Goal: Task Accomplishment & Management: Manage account settings

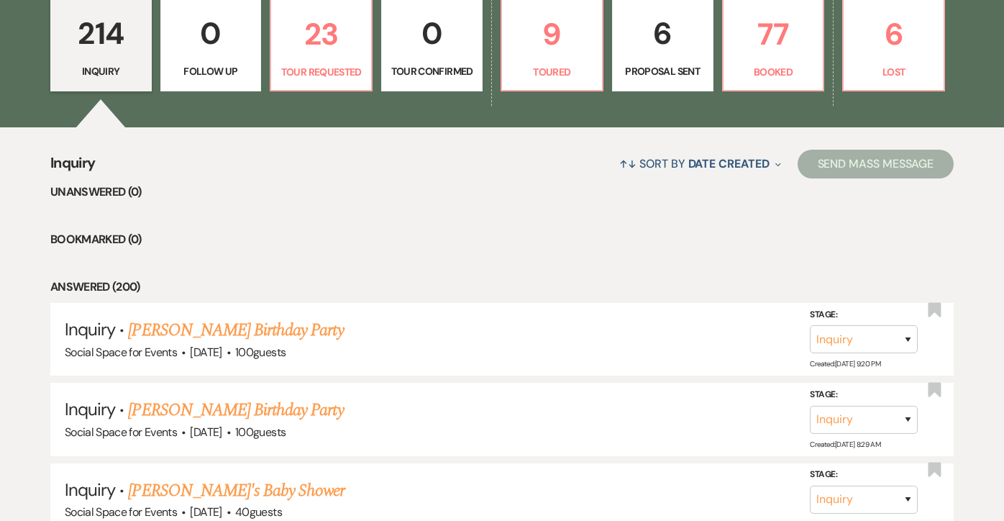
scroll to position [425, 0]
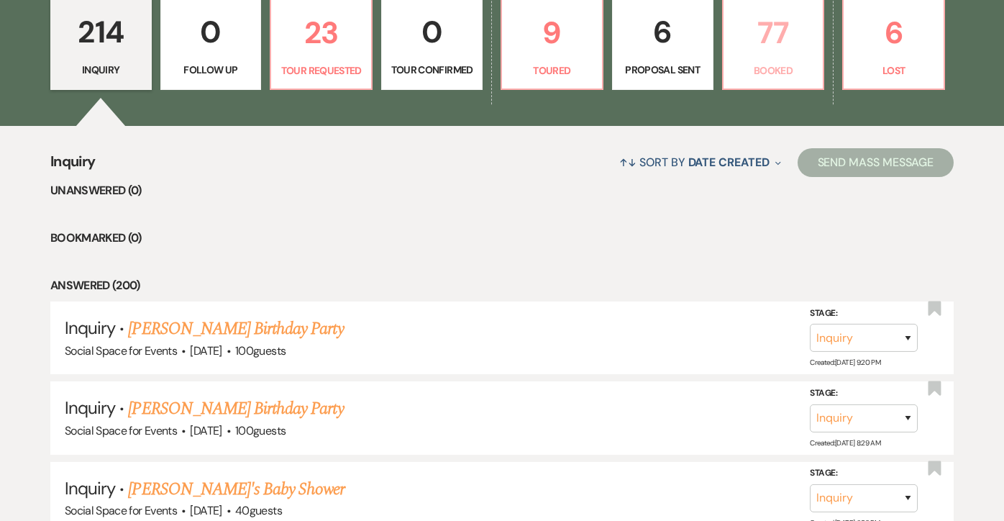
click at [764, 57] on link "77 Booked" at bounding box center [773, 43] width 103 height 93
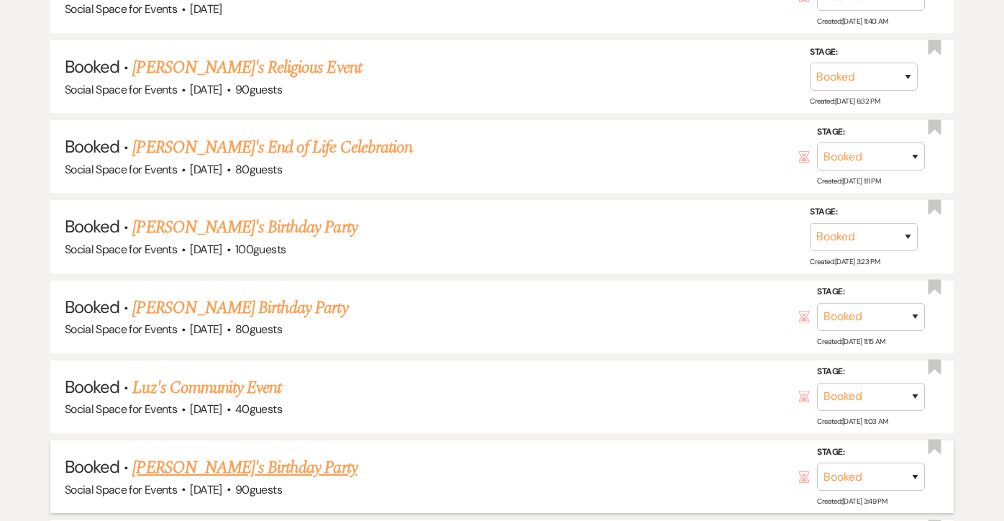
scroll to position [999, 0]
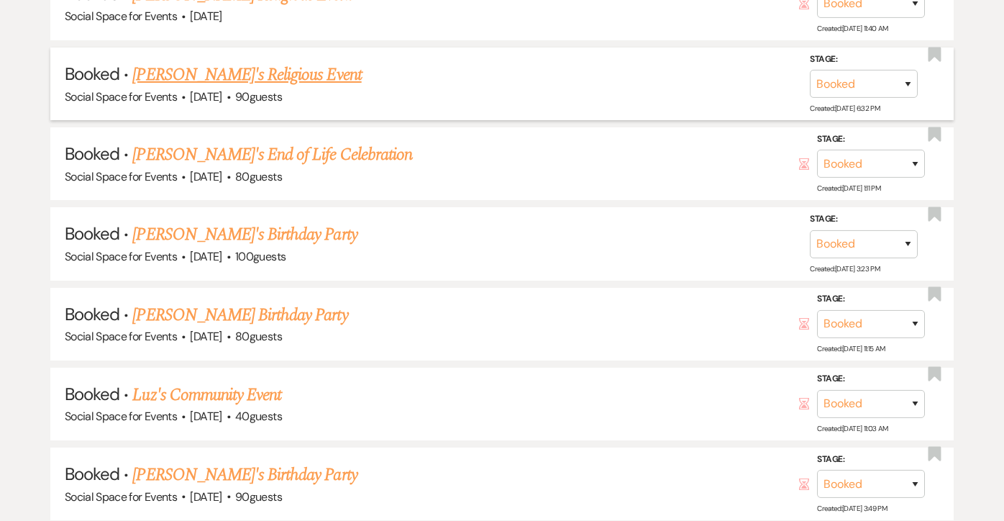
click at [283, 70] on link "[PERSON_NAME]'s Religious Event" at bounding box center [246, 75] width 229 height 26
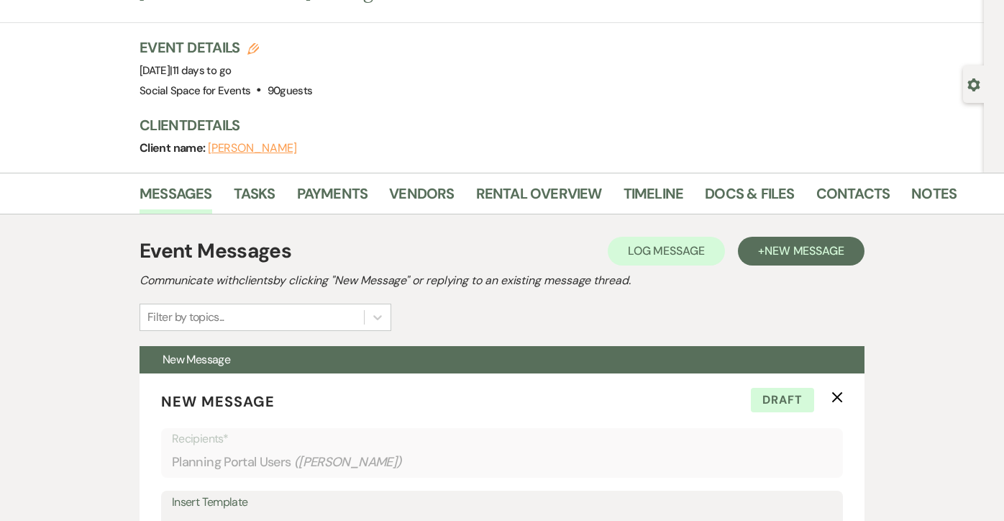
scroll to position [78, 0]
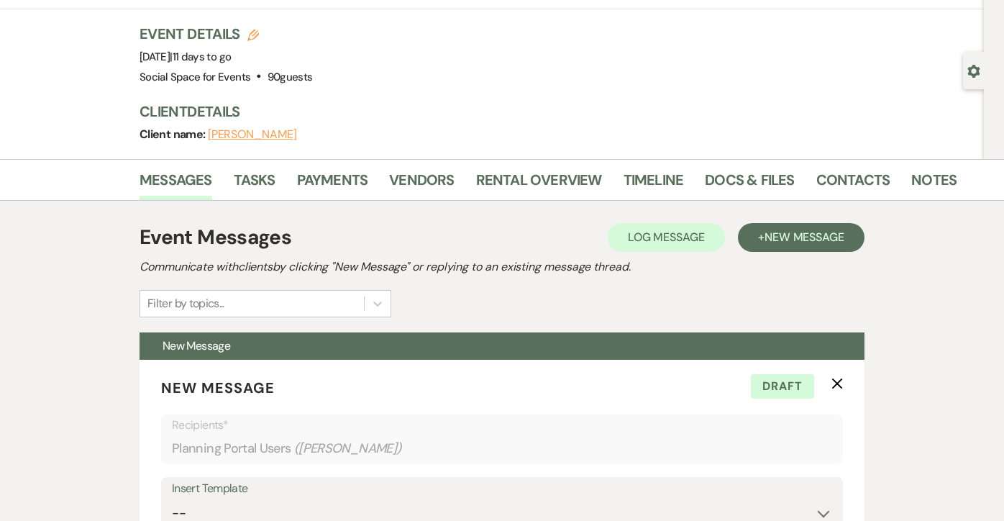
click at [329, 178] on link "Payments" at bounding box center [332, 184] width 71 height 32
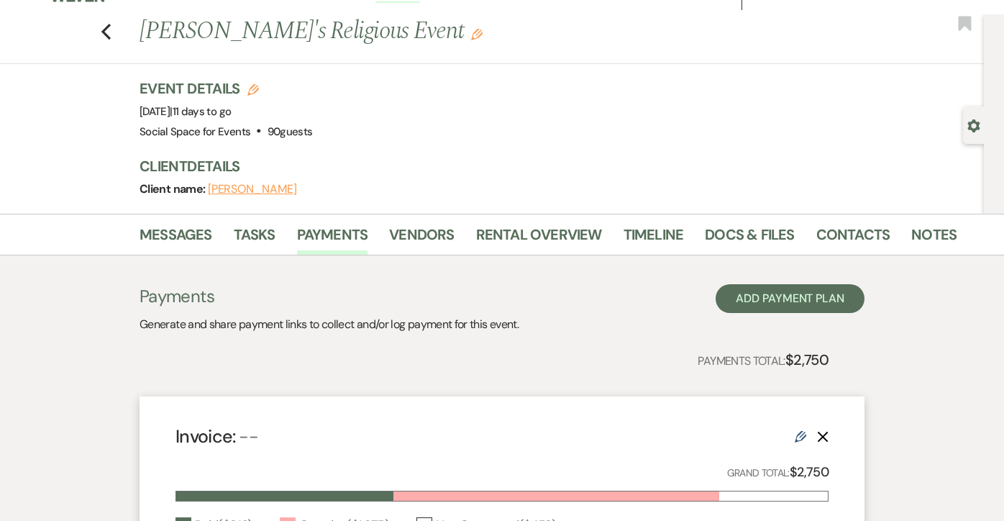
scroll to position [22, 0]
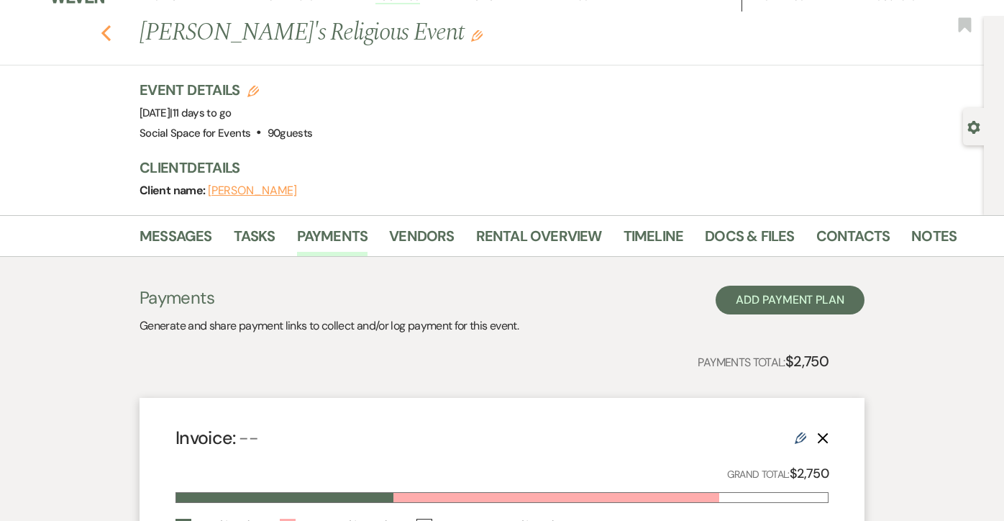
click at [110, 35] on icon "Previous" at bounding box center [106, 32] width 11 height 17
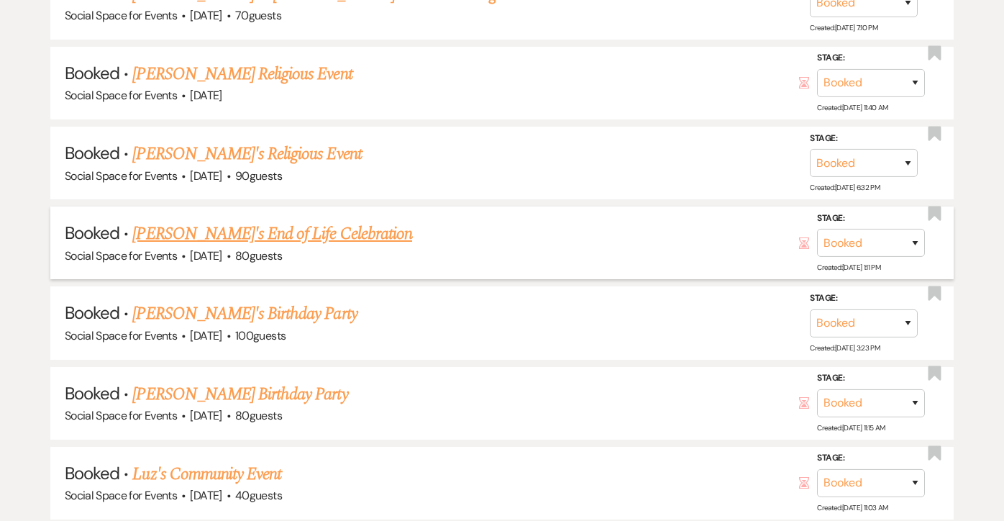
scroll to position [908, 0]
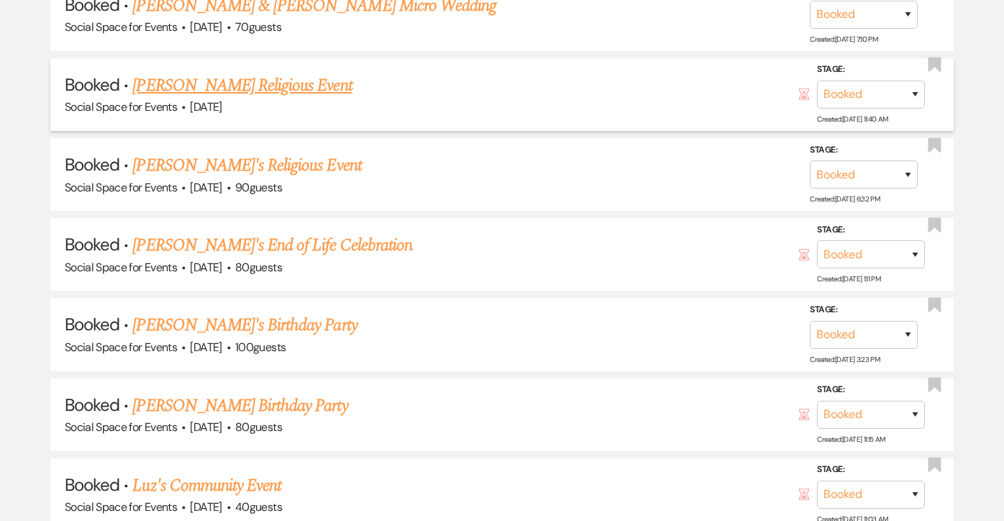
click at [257, 85] on link "[PERSON_NAME] Religious Event" at bounding box center [241, 86] width 219 height 26
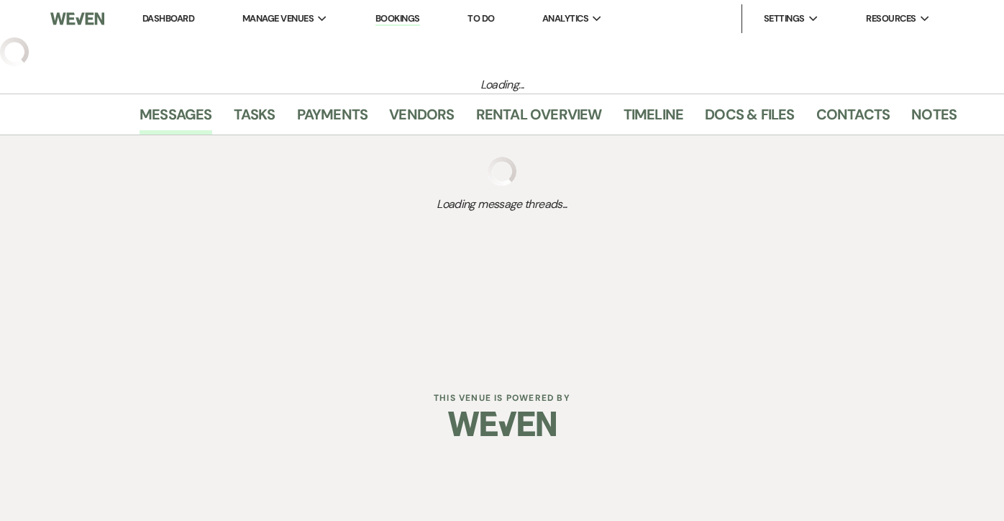
select select "12"
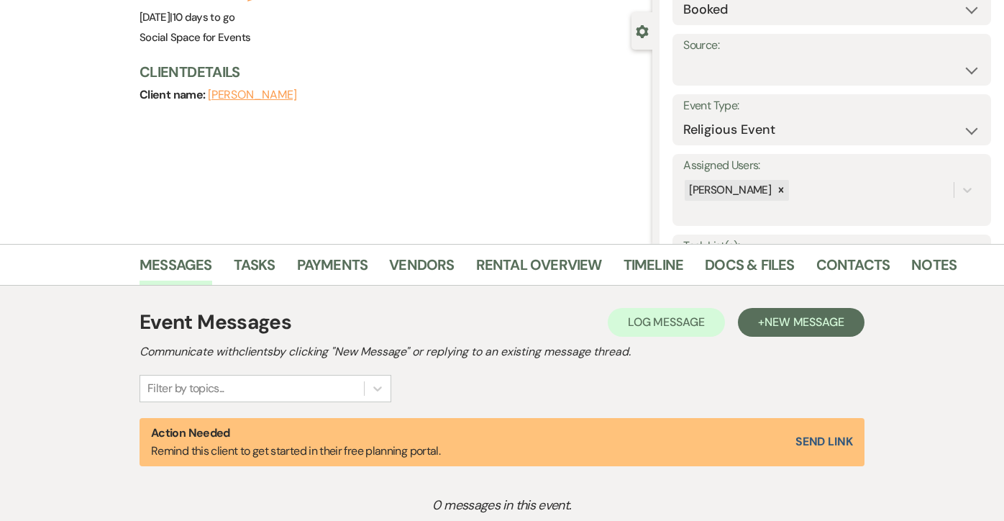
scroll to position [155, 0]
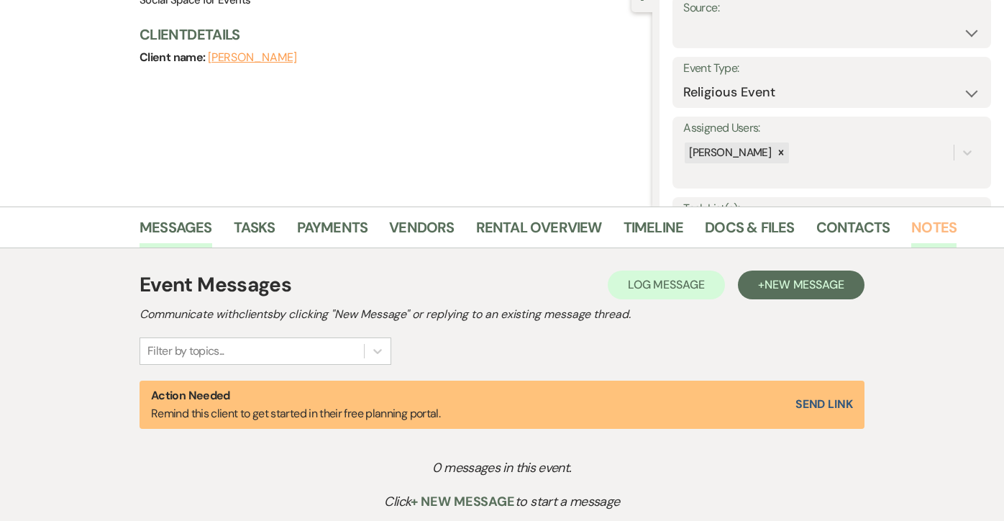
click at [924, 228] on link "Notes" at bounding box center [933, 232] width 45 height 32
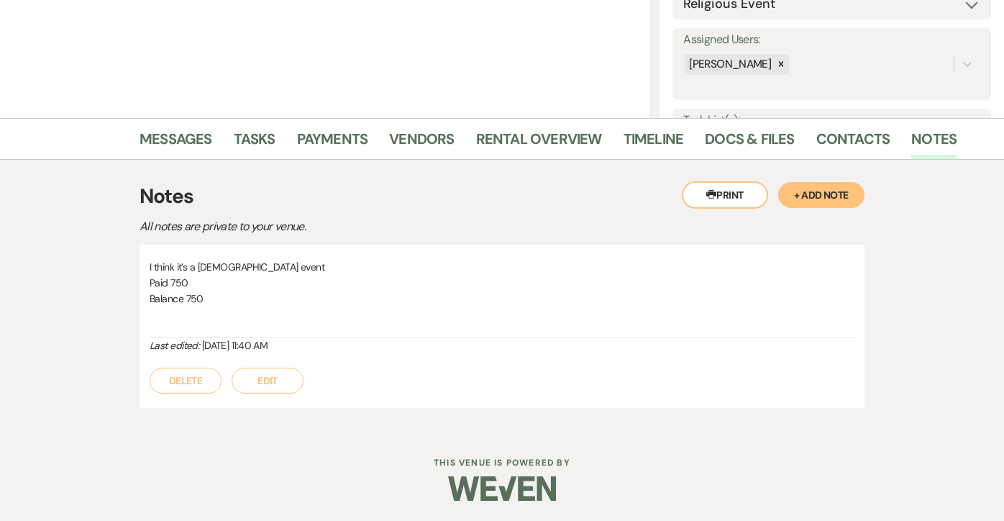
scroll to position [242, 0]
click at [201, 142] on link "Messages" at bounding box center [176, 144] width 73 height 32
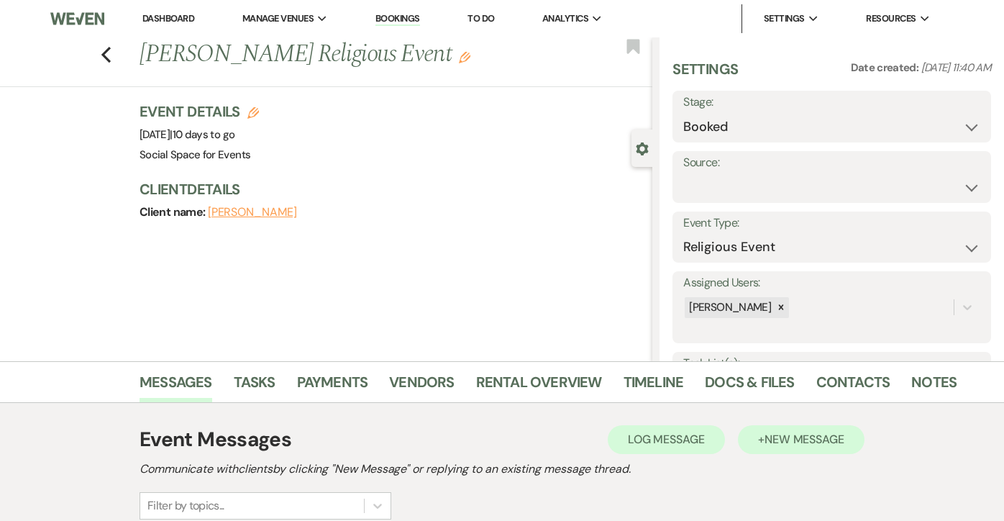
click at [777, 435] on span "New Message" at bounding box center [804, 439] width 80 height 15
click at [780, 444] on span "New Message" at bounding box center [804, 439] width 80 height 15
click at [344, 380] on link "Payments" at bounding box center [332, 386] width 71 height 32
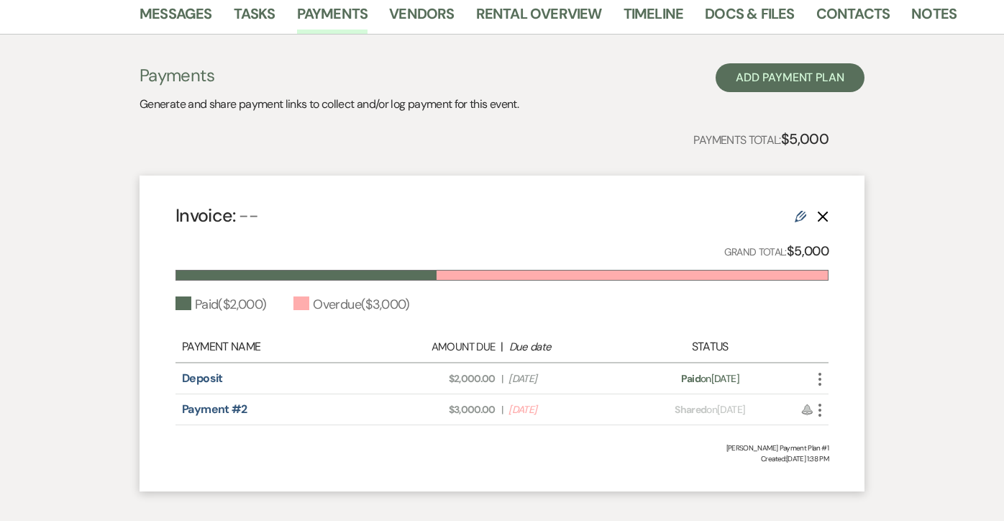
scroll to position [413, 0]
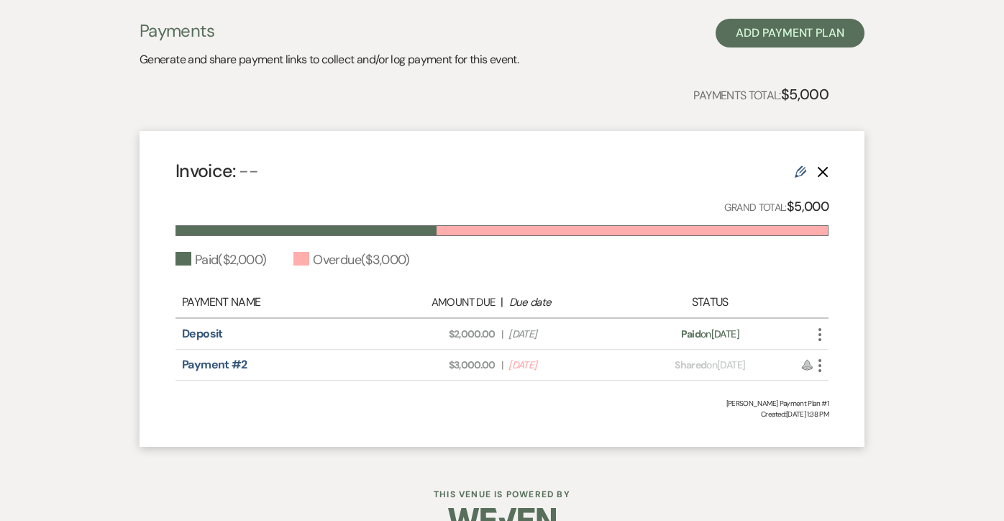
click at [820, 334] on use "button" at bounding box center [819, 334] width 3 height 13
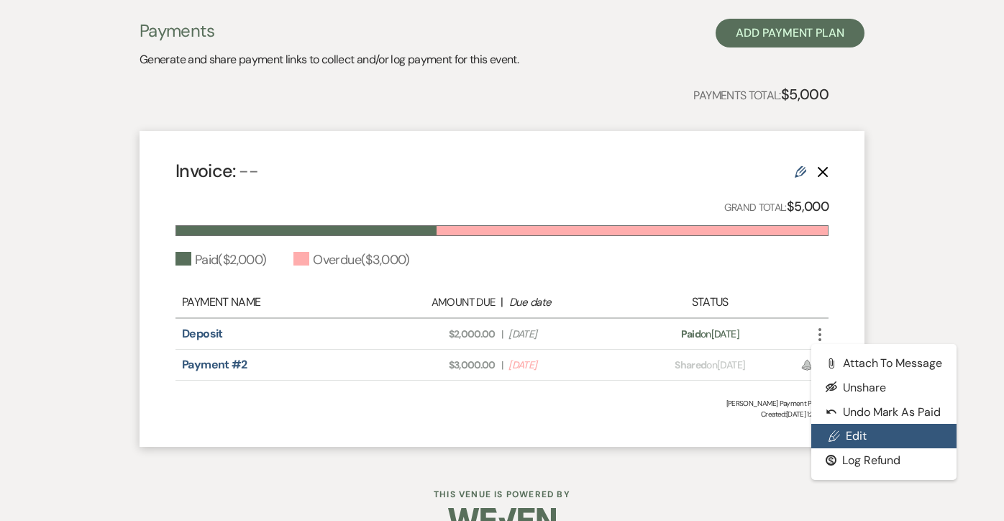
click at [843, 440] on link "Pencil Edit" at bounding box center [883, 436] width 145 height 24
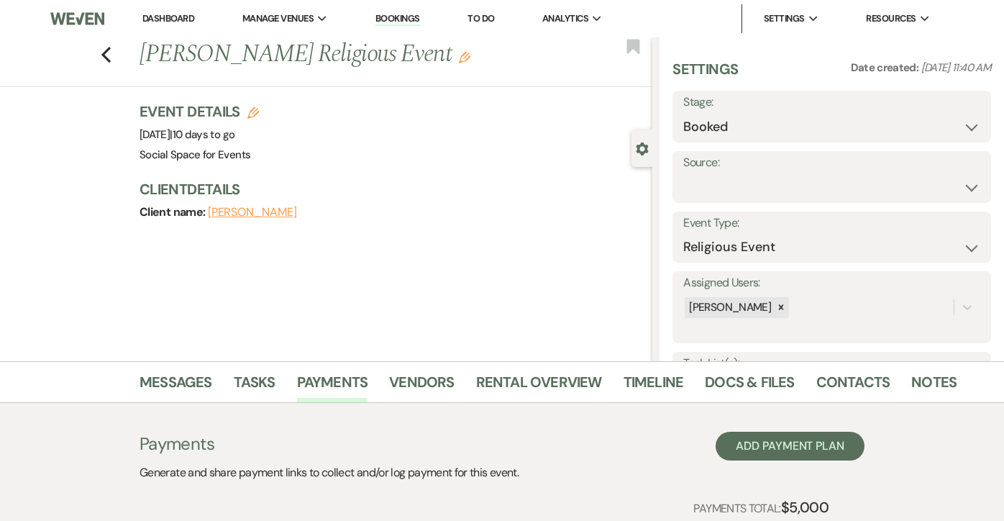
select select "1"
select select "true"
select select "2"
select select "flat"
select select "true"
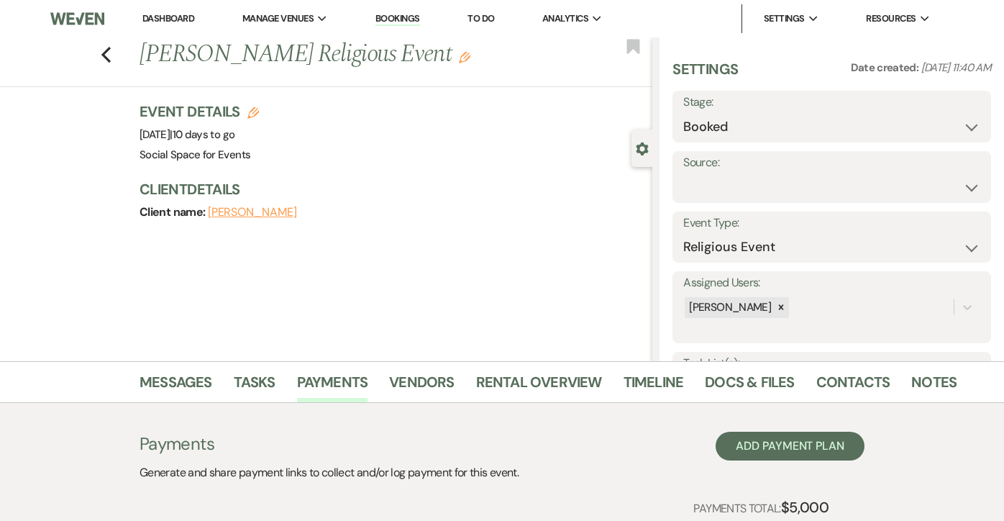
select select "client"
select select "weekly"
select select "months"
select select "complete"
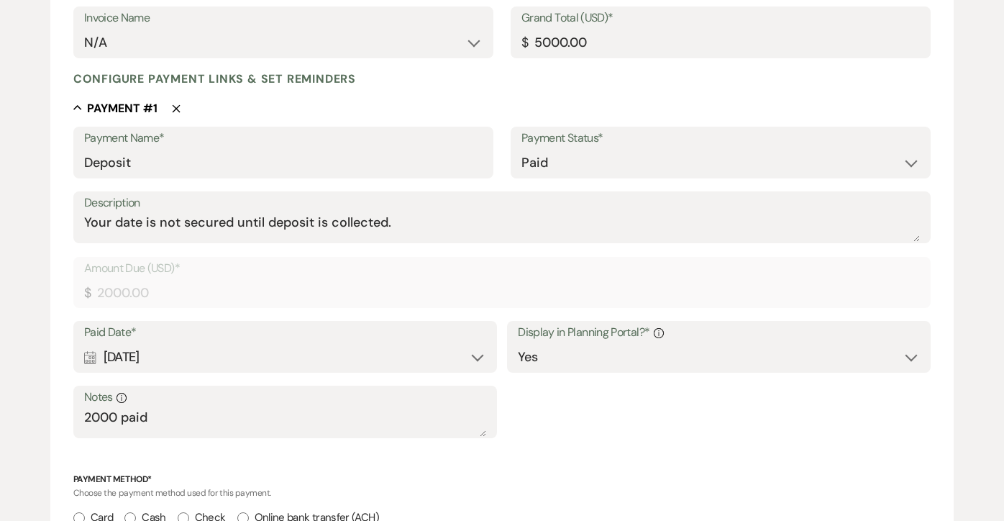
scroll to position [310, 0]
select select "2"
select select "flat"
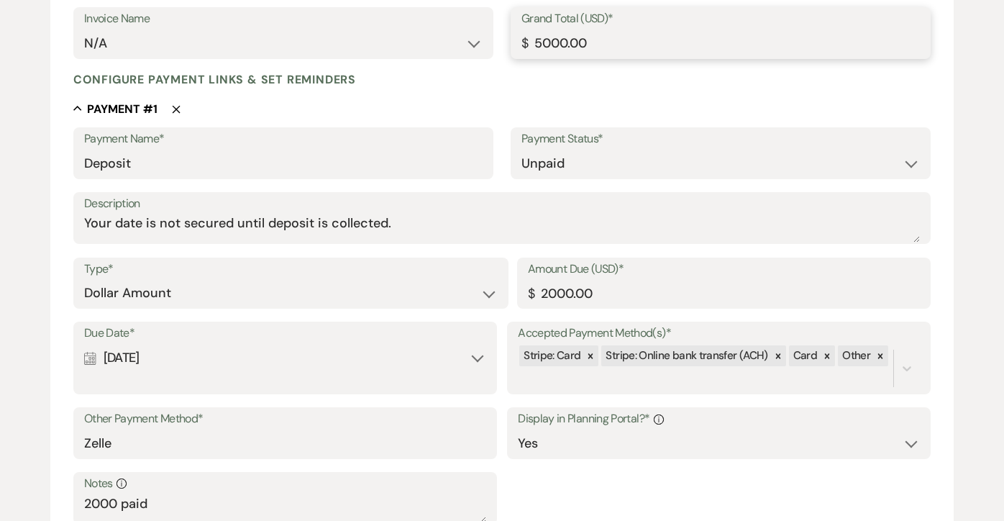
click at [591, 44] on input "5000.00" at bounding box center [720, 43] width 398 height 28
type input "5000.0"
type input "5"
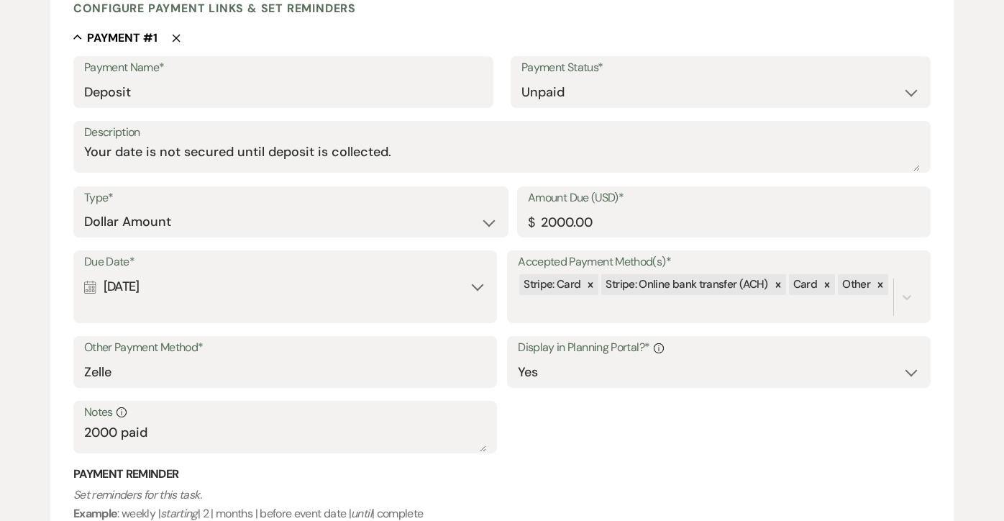
scroll to position [388, 0]
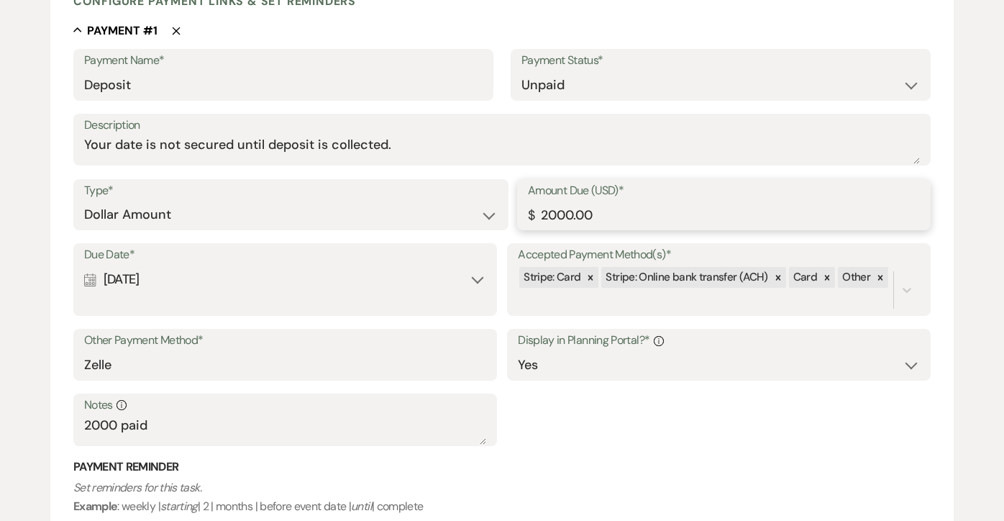
type input "1500.00"
click at [599, 218] on input "2000.00" at bounding box center [724, 215] width 392 height 28
type input "2000.0"
type input "2"
type input "750.00"
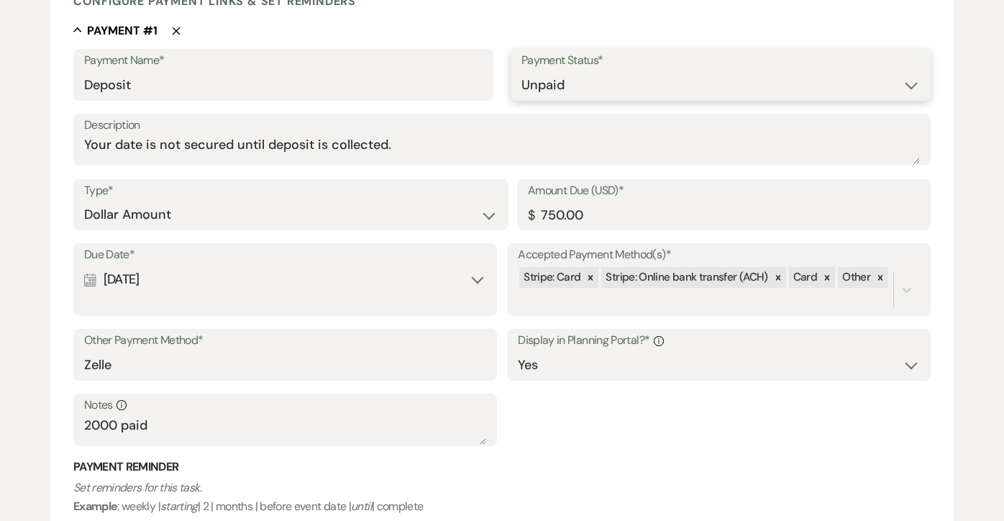
select select "1"
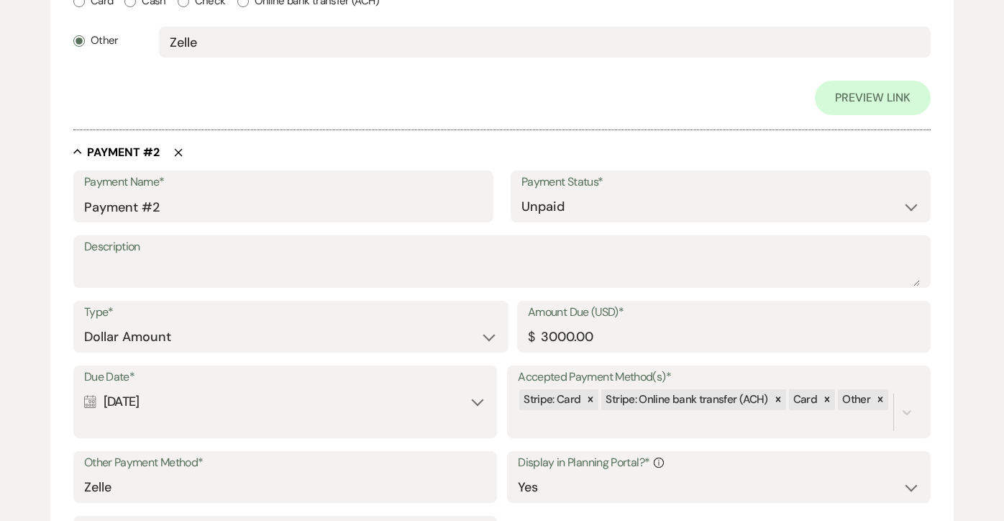
scroll to position [827, 0]
click at [595, 339] on input "3000.00" at bounding box center [724, 337] width 392 height 28
type input "3000.0"
type input "3"
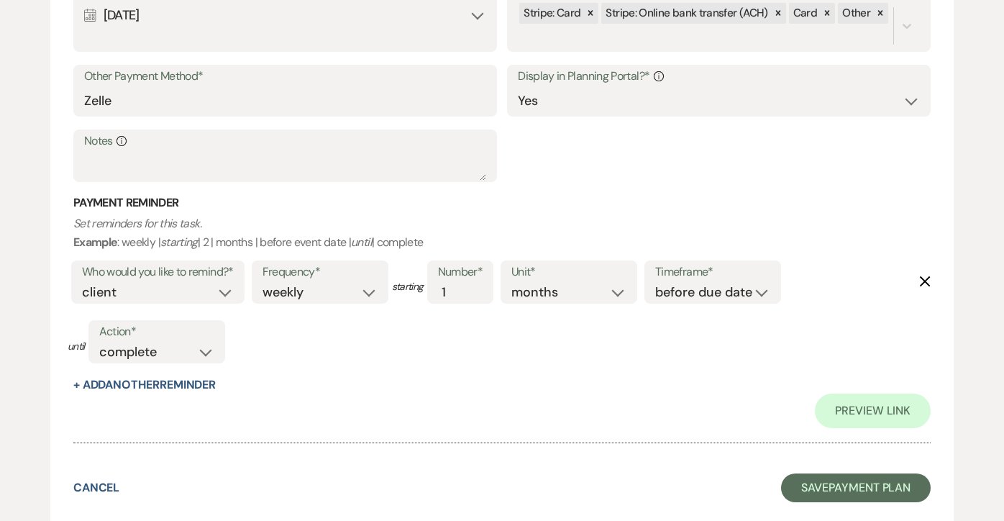
scroll to position [1215, 0]
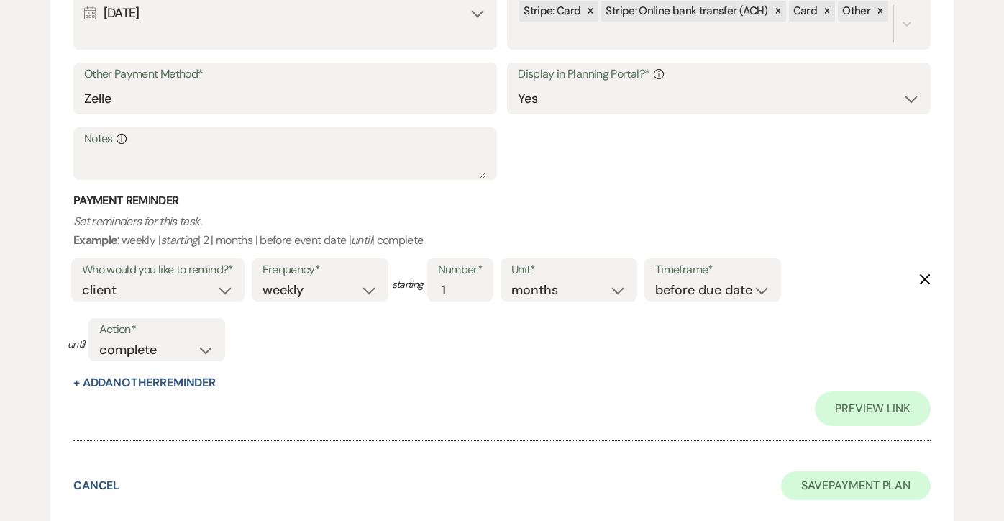
type input "750.00"
click at [829, 471] on button "Save Payment Plan" at bounding box center [856, 485] width 150 height 29
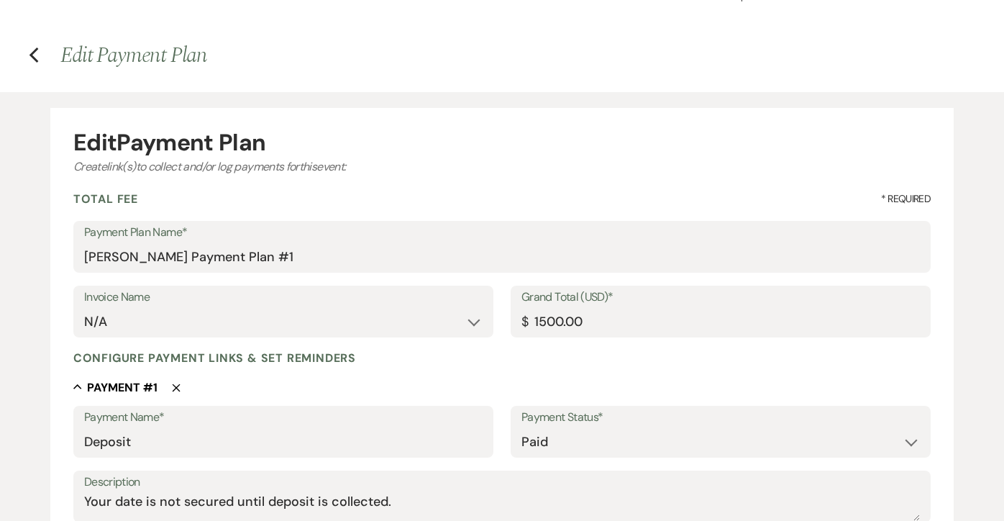
select select "12"
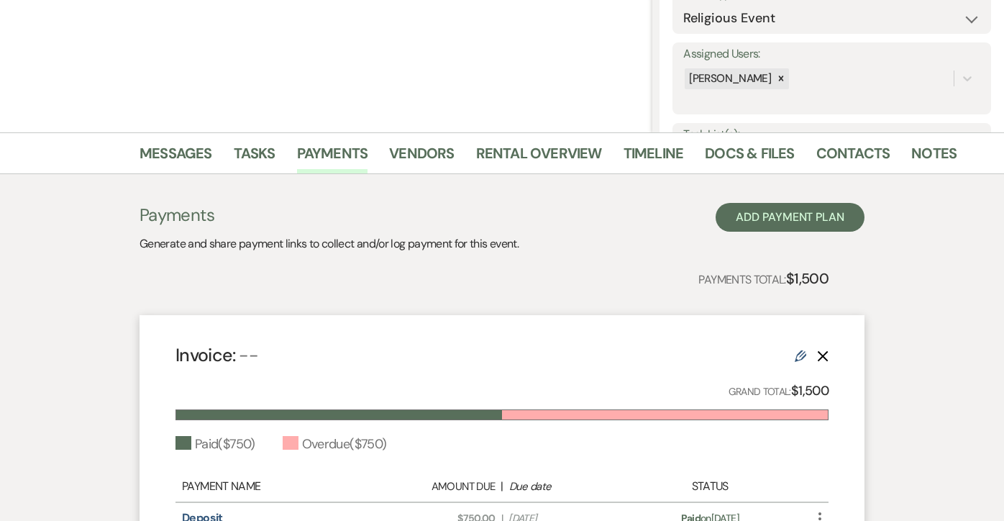
scroll to position [235, 0]
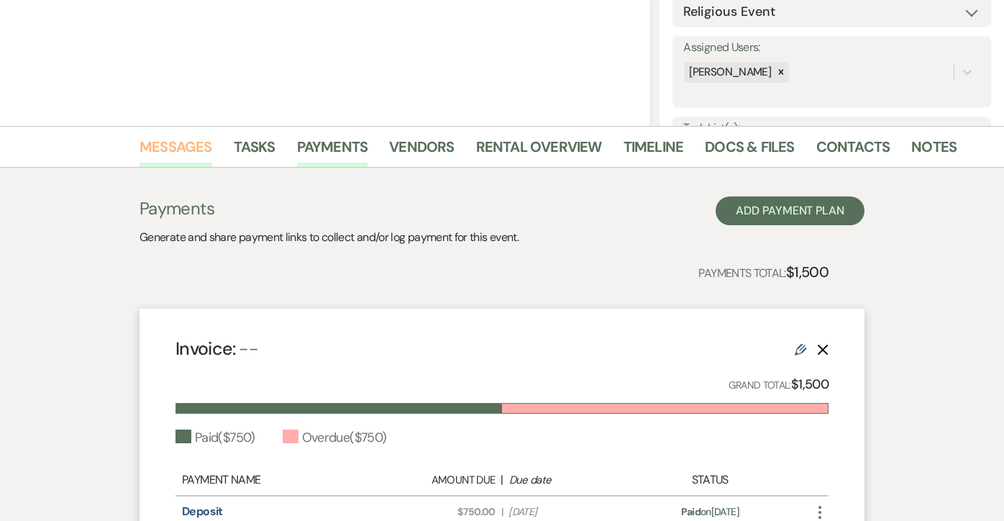
click at [170, 147] on link "Messages" at bounding box center [176, 151] width 73 height 32
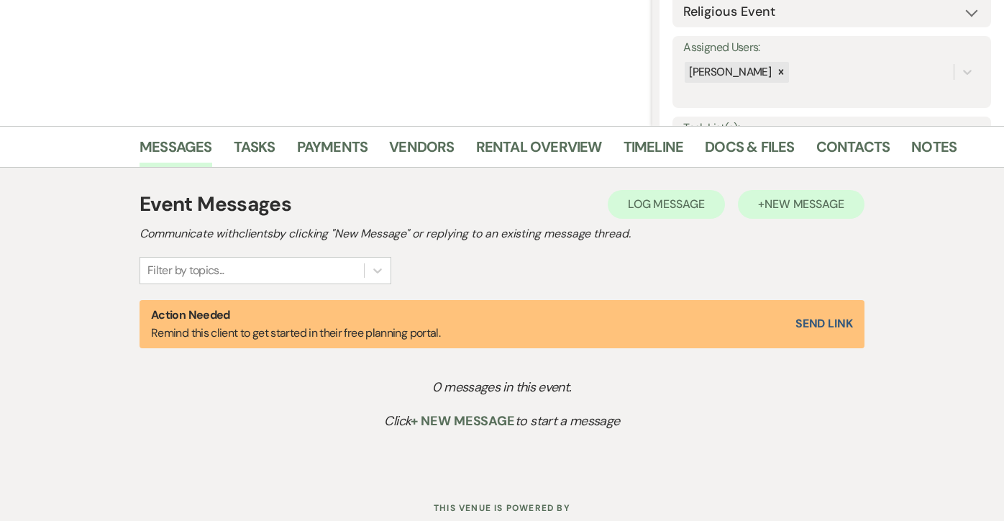
click at [837, 198] on span "New Message" at bounding box center [804, 203] width 80 height 15
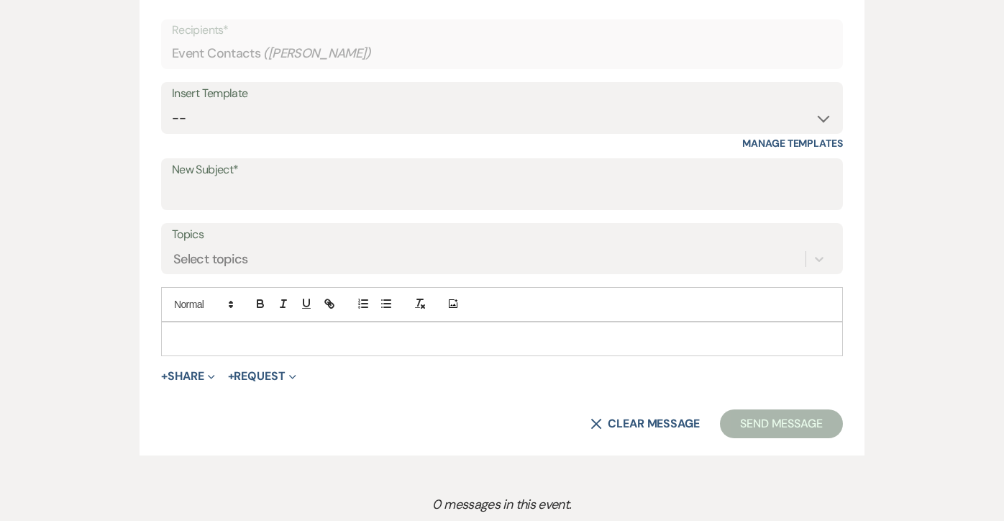
scroll to position [690, 0]
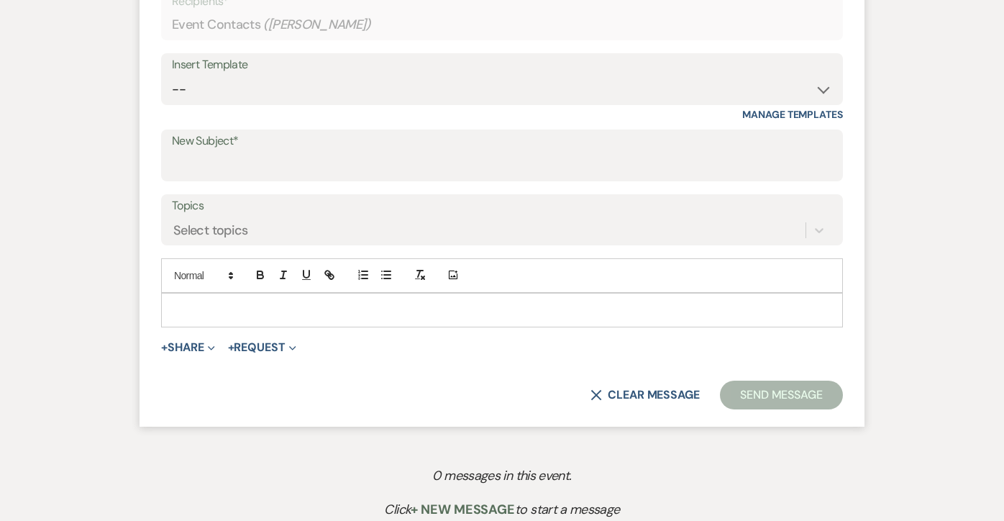
click at [403, 303] on p at bounding box center [502, 310] width 659 height 16
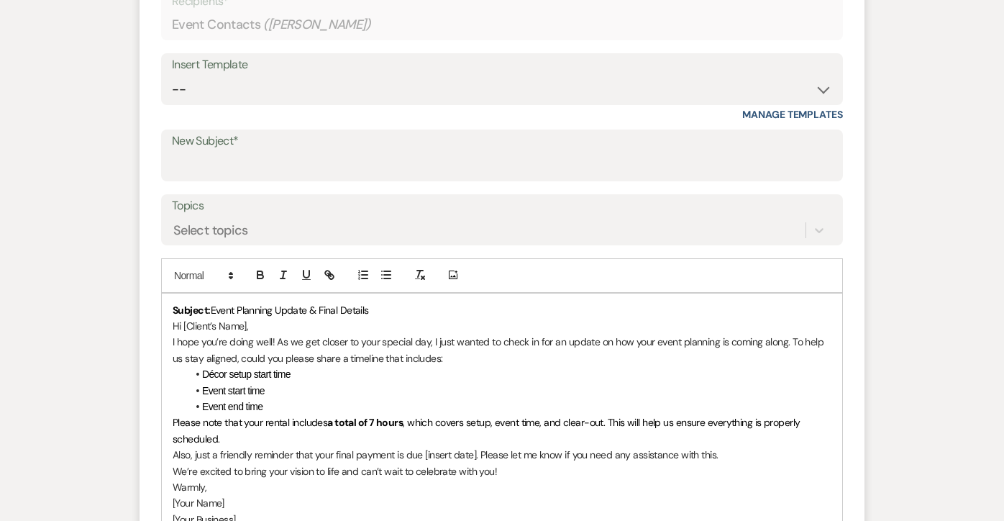
click at [179, 307] on strong "Subject:" at bounding box center [192, 309] width 38 height 13
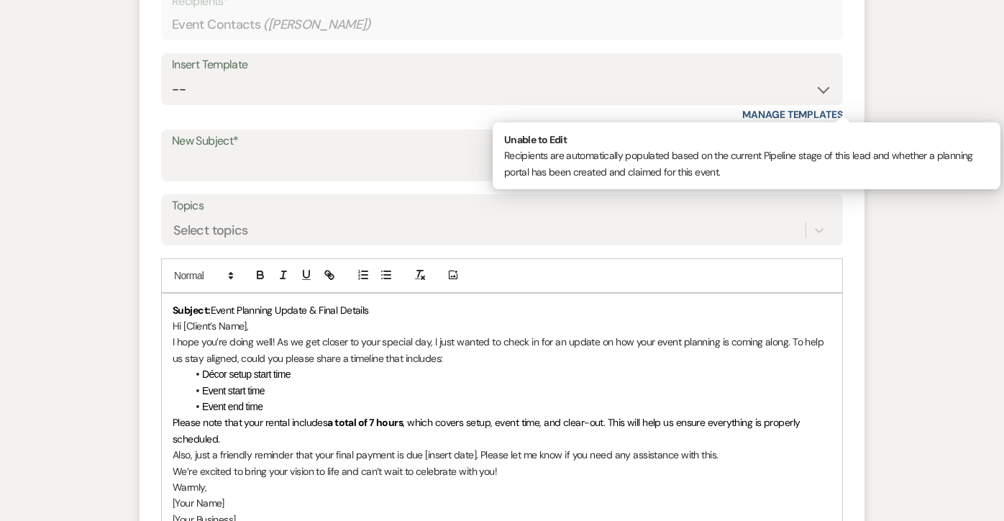
click at [254, 1] on p "Recipients*" at bounding box center [502, 1] width 660 height 19
drag, startPoint x: 378, startPoint y: 306, endPoint x: 275, endPoint y: 295, distance: 103.4
click at [275, 295] on div "Subject: Event Planning Update & Final Details Hi [Client’s Name], I hope you’r…" at bounding box center [502, 422] width 680 height 259
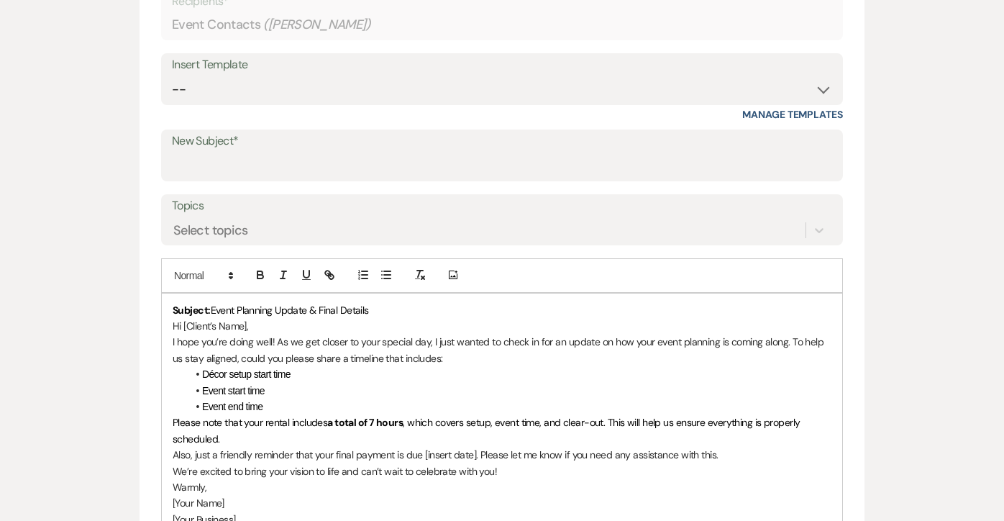
copy p "Subject: Event Planning Update & Final Details"
click at [206, 164] on input "New Subject*" at bounding box center [502, 166] width 660 height 28
paste input "Subject: Event Planning Update & Final Details"
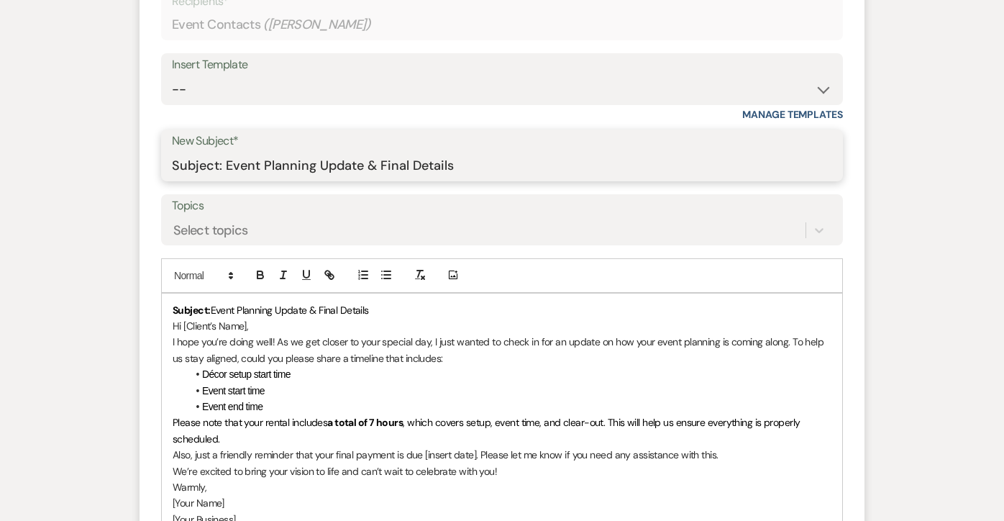
click at [225, 164] on input "Subject: Event Planning Update & Final Details" at bounding box center [502, 166] width 660 height 28
type input "Event Planning Update & Final Details"
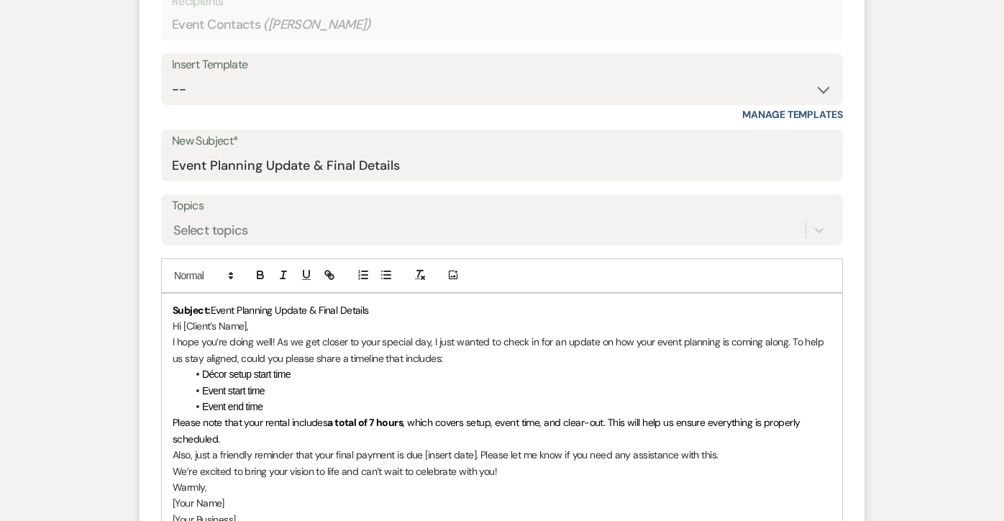
click at [376, 304] on p "Subject: Event Planning Update & Final Details" at bounding box center [502, 310] width 659 height 16
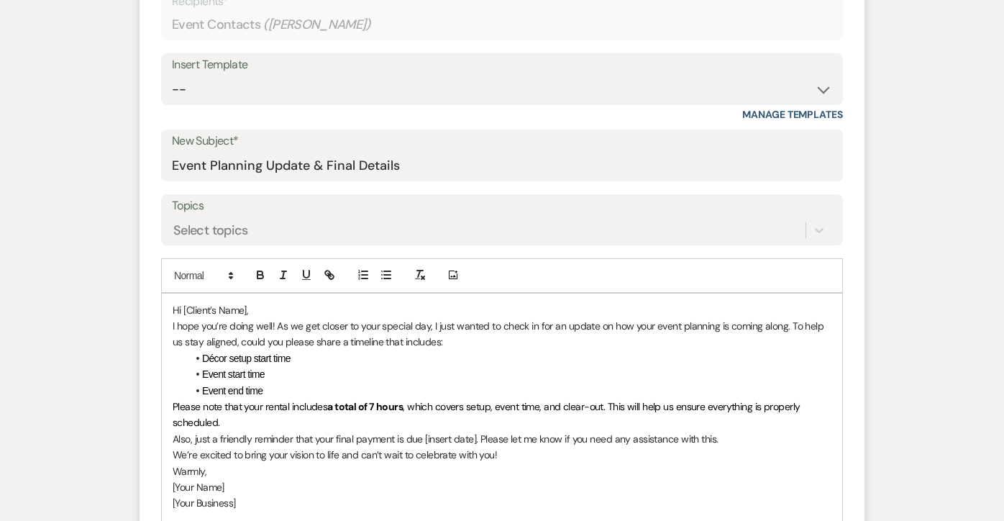
click at [247, 310] on p "Hi [Client’s Name]," at bounding box center [502, 310] width 659 height 16
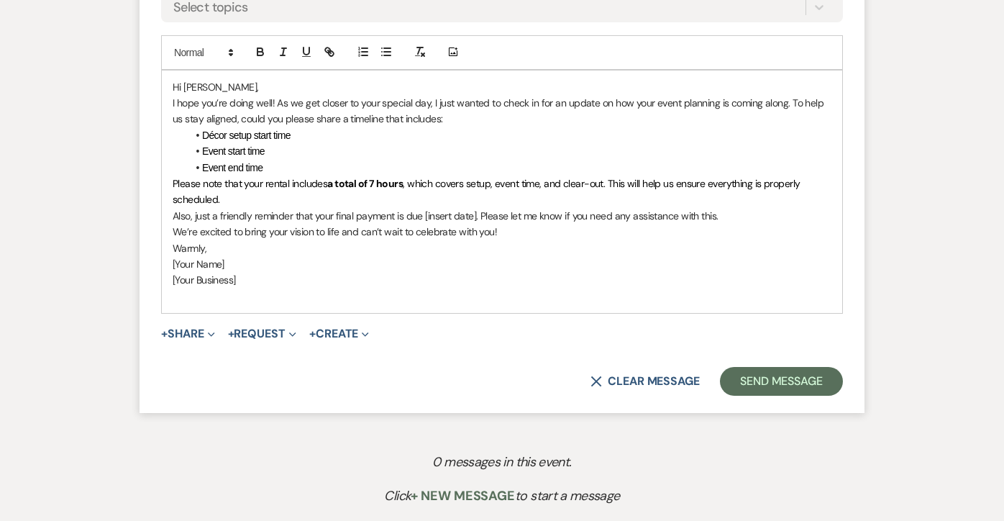
scroll to position [911, 0]
click at [475, 214] on p "Also, just a friendly reminder that your final payment is due [insert date]. Pl…" at bounding box center [502, 217] width 659 height 16
click at [225, 260] on p "[Your Name]" at bounding box center [502, 265] width 659 height 16
click at [241, 279] on p "[Your Business]" at bounding box center [502, 281] width 659 height 16
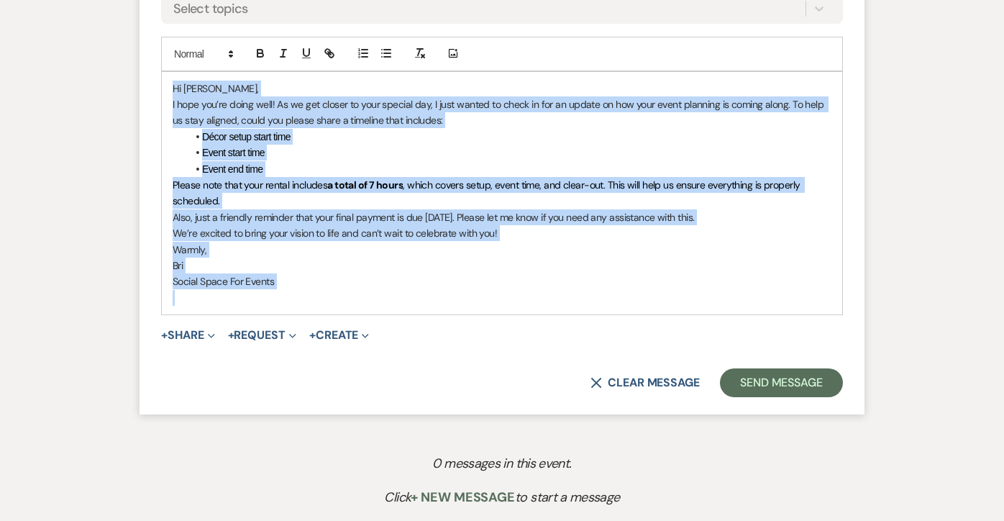
drag, startPoint x: 173, startPoint y: 83, endPoint x: 263, endPoint y: 292, distance: 227.8
click at [264, 293] on div "Hi [PERSON_NAME], I hope you’re doing well! As we get closer to your special da…" at bounding box center [502, 193] width 680 height 242
copy div "Hi [PERSON_NAME], I hope you’re doing well! As we get closer to your special da…"
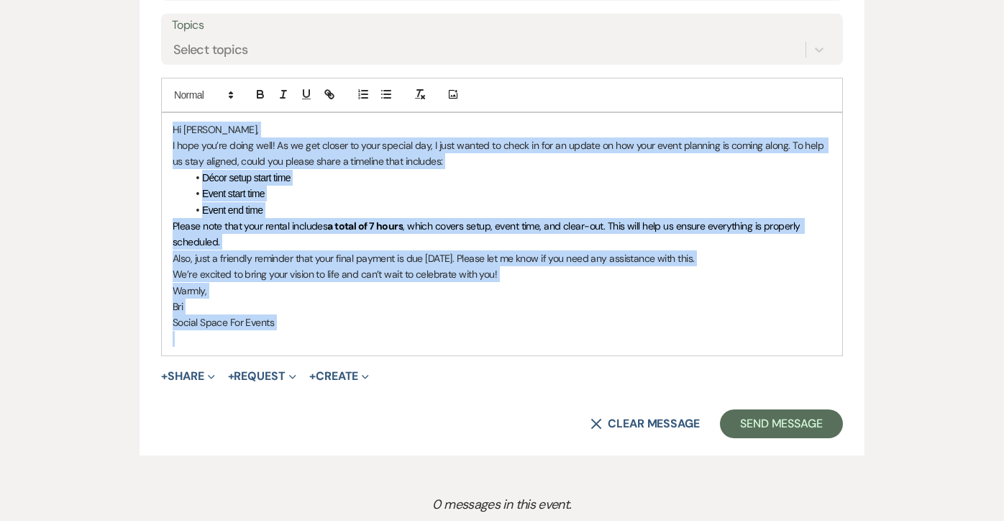
scroll to position [974, 0]
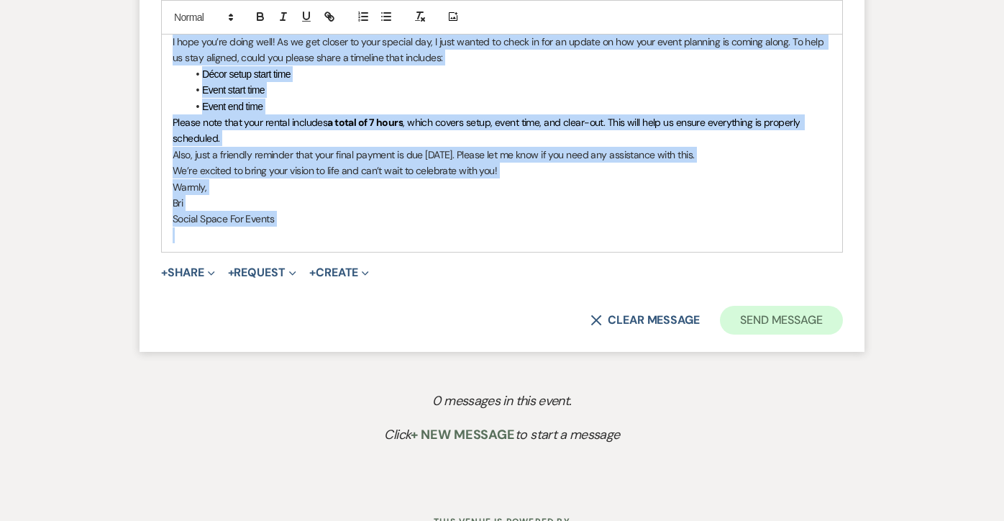
click at [806, 306] on button "Send Message" at bounding box center [781, 320] width 123 height 29
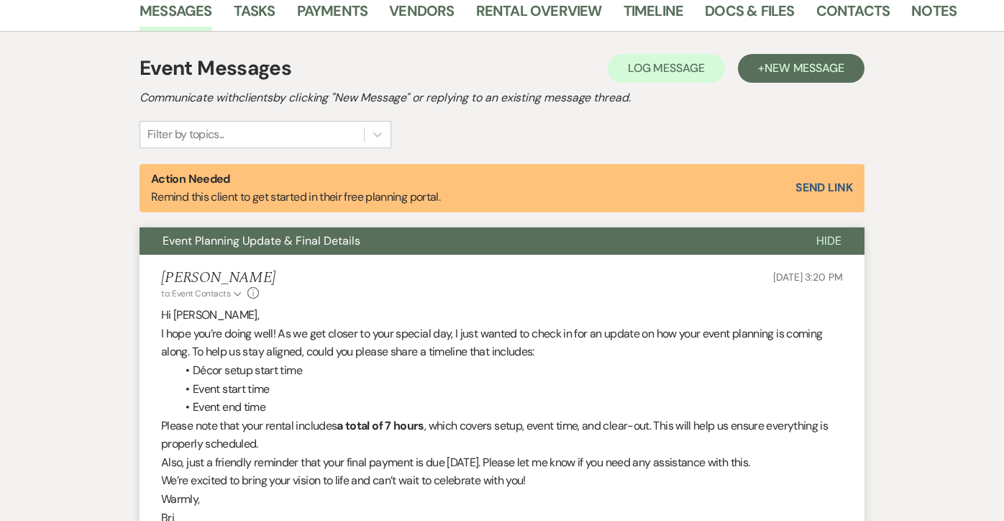
scroll to position [373, 0]
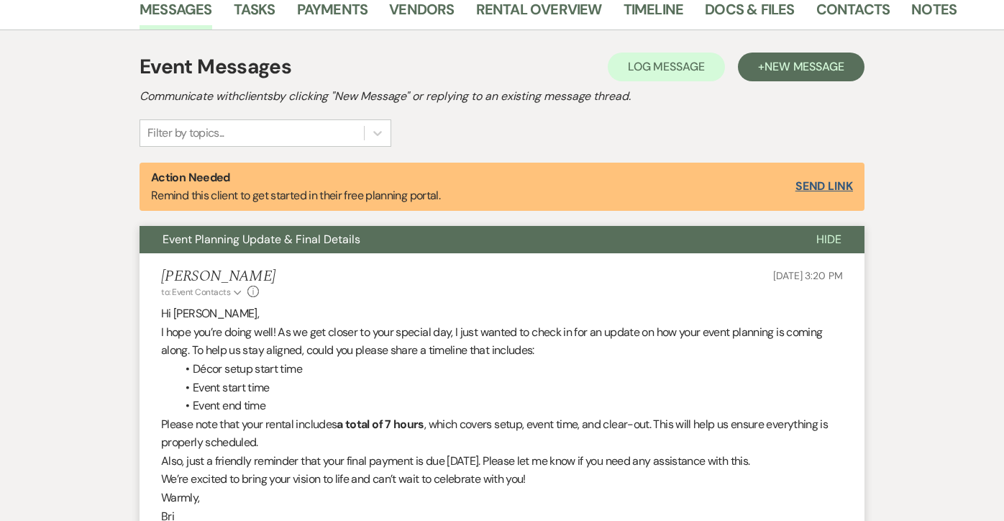
click at [811, 190] on button "Send Link" at bounding box center [824, 187] width 58 height 12
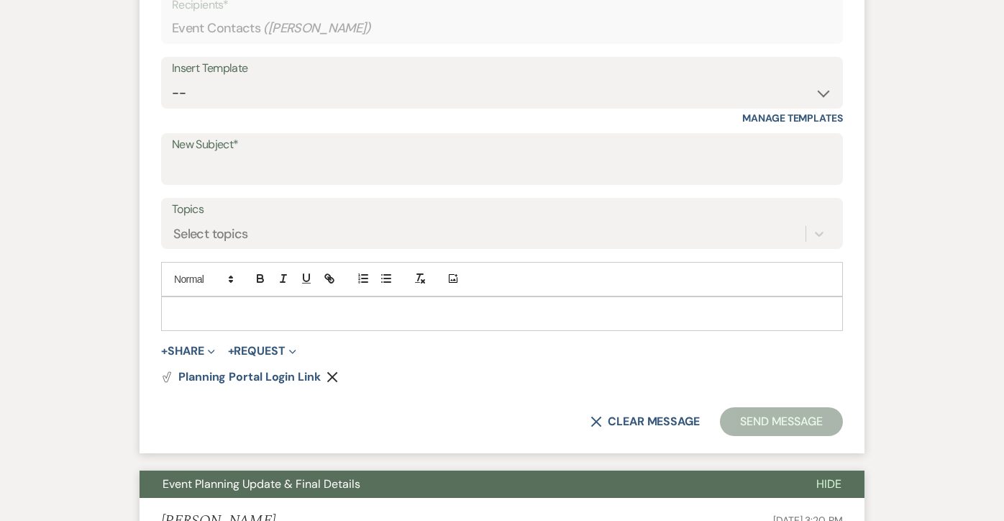
scroll to position [691, 0]
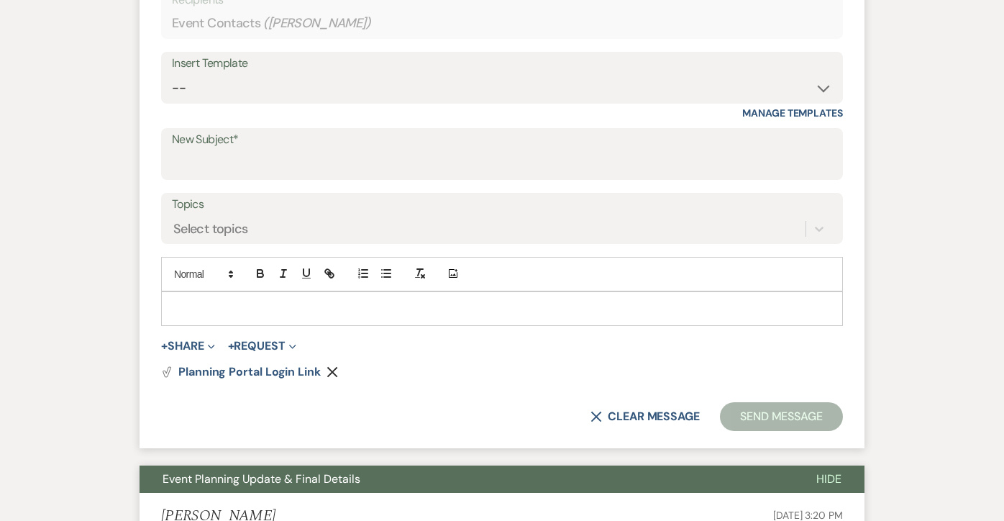
click at [422, 305] on p at bounding box center [502, 309] width 659 height 16
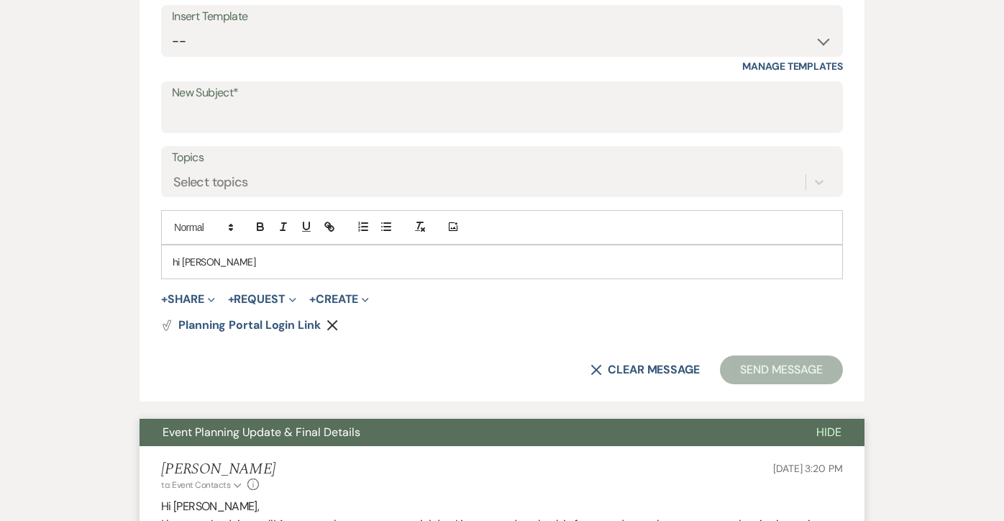
scroll to position [740, 0]
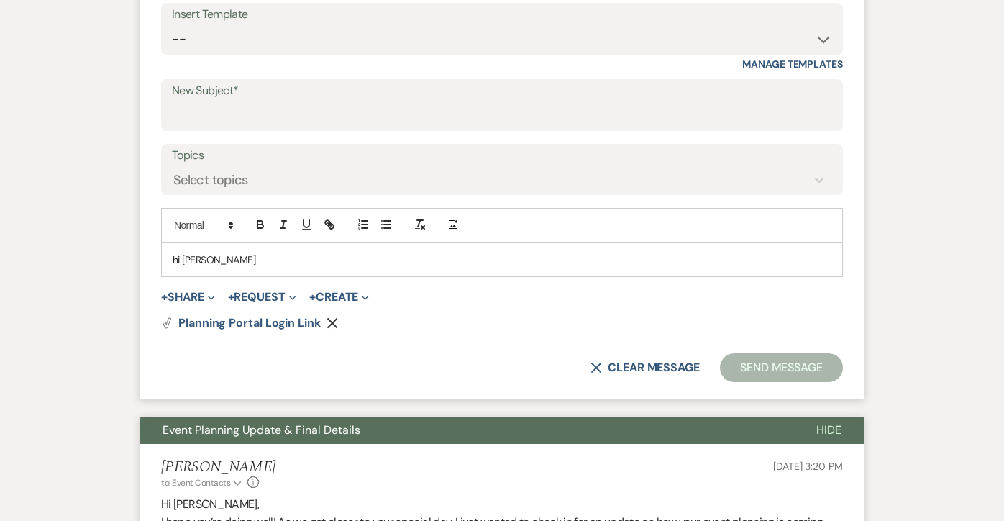
click at [180, 258] on p "hi [PERSON_NAME]" at bounding box center [502, 260] width 659 height 16
click at [219, 259] on p "Hi [PERSON_NAME]" at bounding box center [502, 260] width 659 height 16
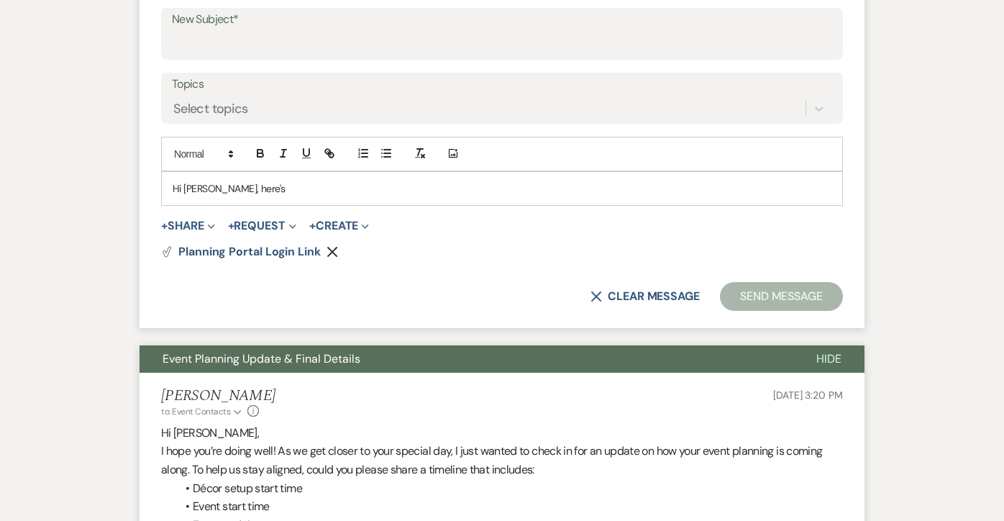
scroll to position [806, 0]
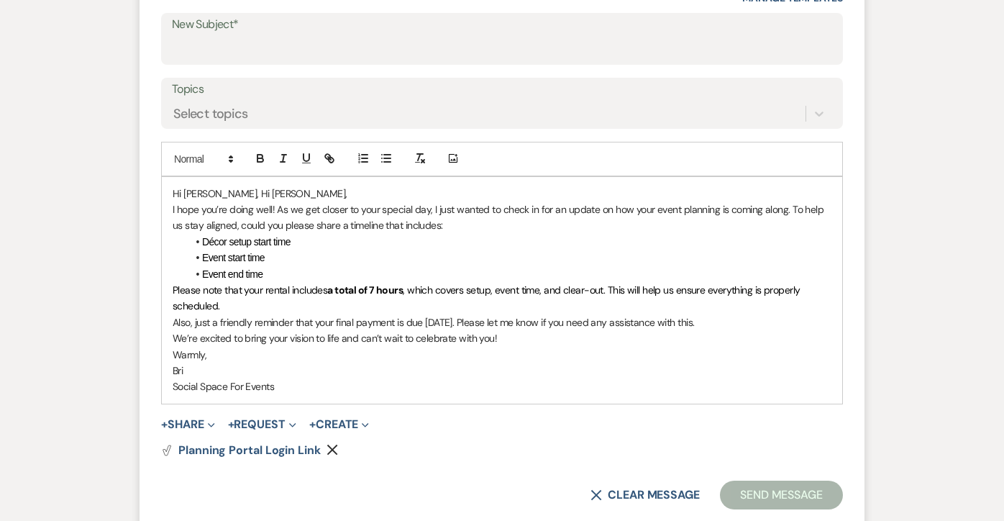
click at [221, 192] on p "Hi [PERSON_NAME], Hi [PERSON_NAME]," at bounding box center [502, 194] width 659 height 16
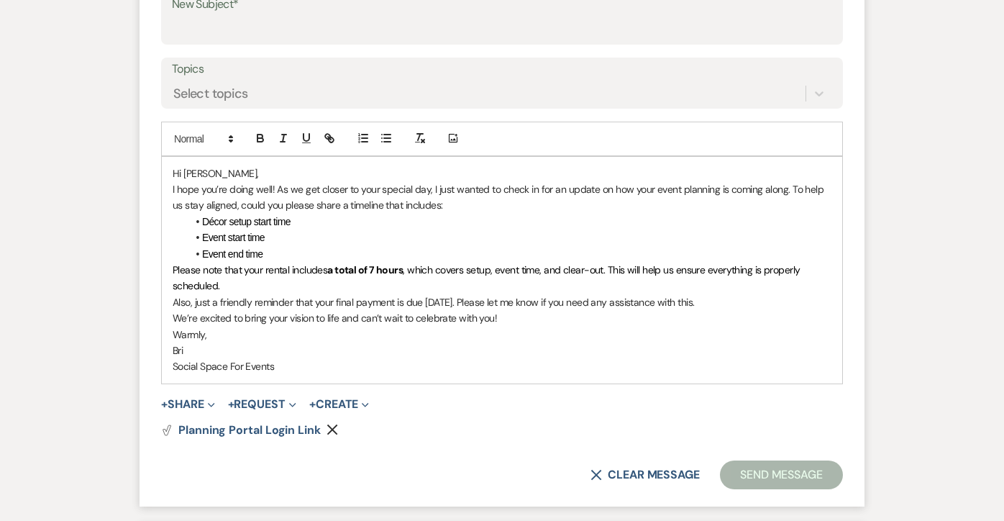
scroll to position [764, 0]
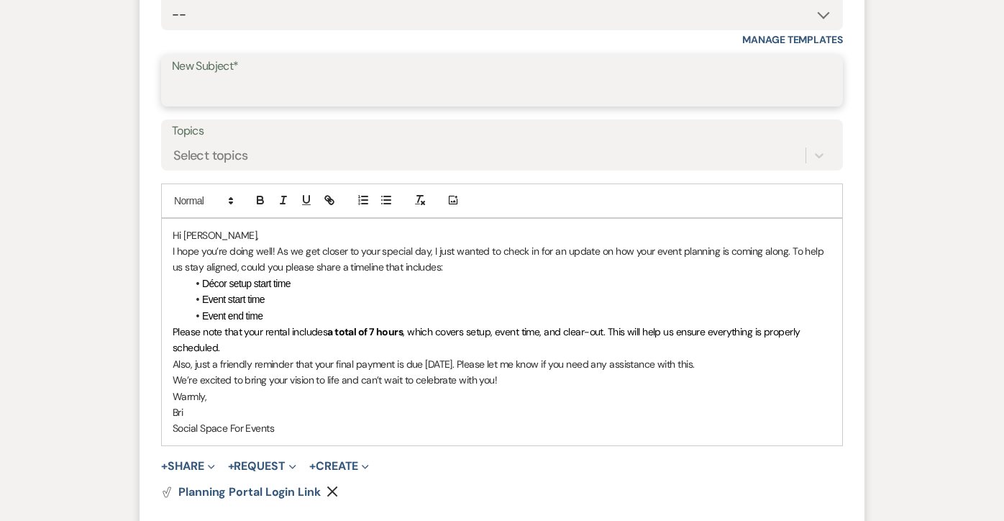
click at [323, 99] on input "New Subject*" at bounding box center [502, 91] width 660 height 28
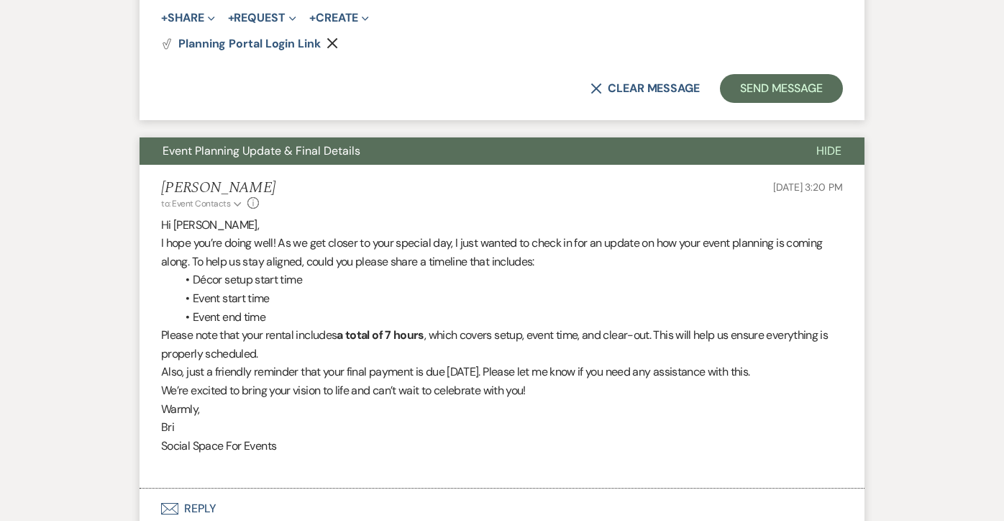
scroll to position [1230, 0]
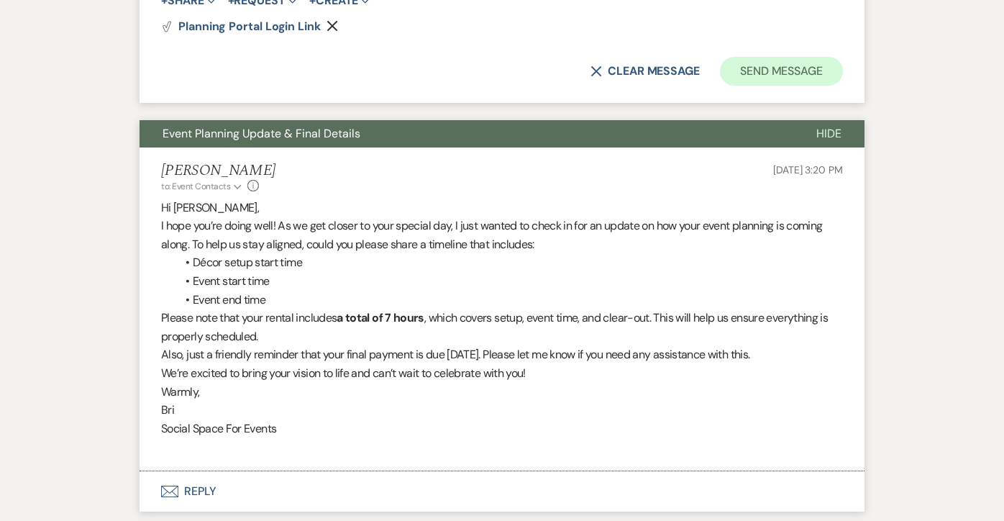
type input "Event Planning"
click at [762, 72] on button "Send Message" at bounding box center [781, 71] width 123 height 29
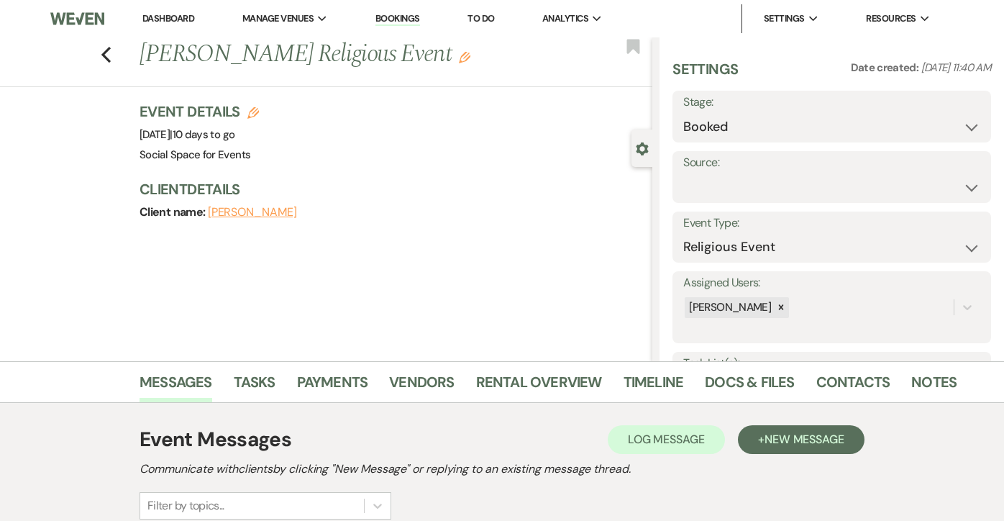
scroll to position [0, 0]
click at [105, 58] on use "button" at bounding box center [105, 55] width 9 height 16
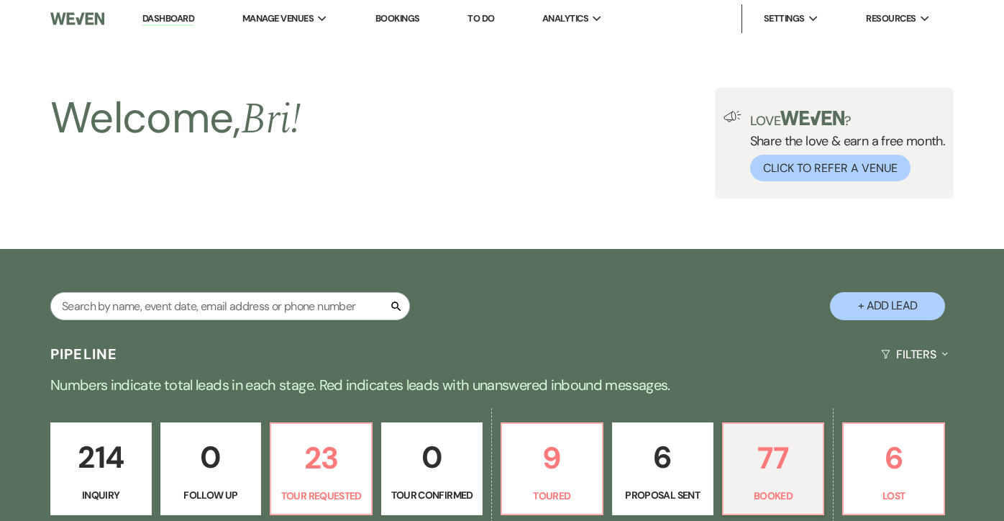
scroll to position [908, 0]
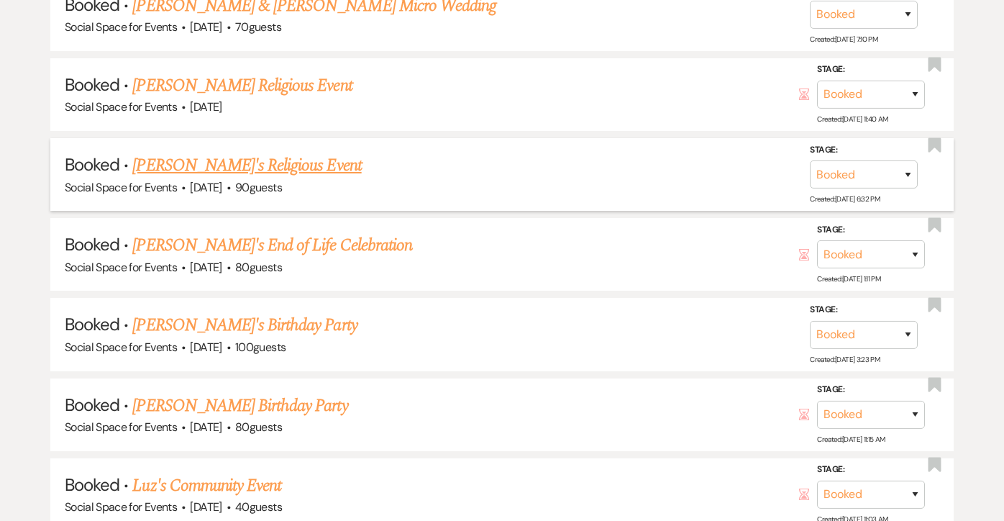
click at [158, 158] on link "[PERSON_NAME]'s Religious Event" at bounding box center [246, 165] width 229 height 26
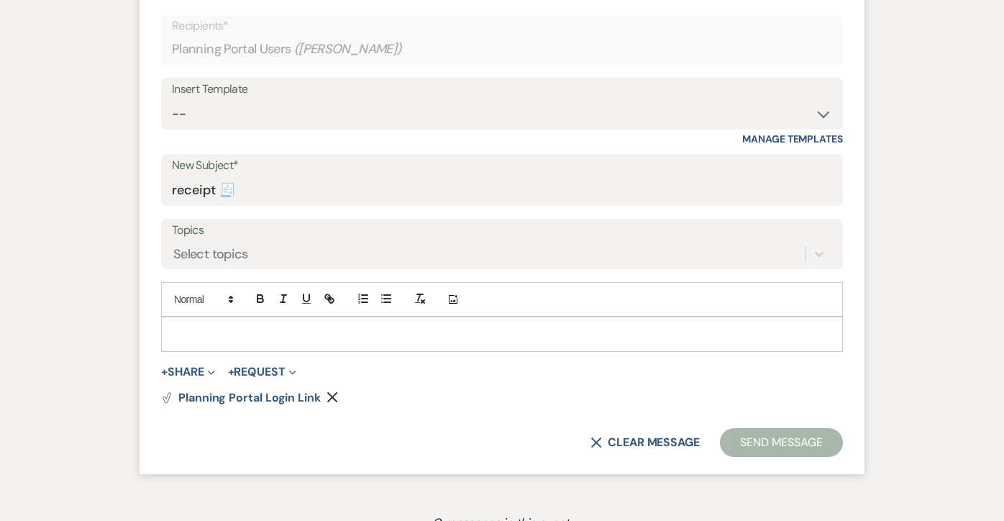
scroll to position [478, 0]
click at [263, 193] on input "receipt 🧾" at bounding box center [502, 189] width 660 height 28
type input "r"
click at [257, 329] on p at bounding box center [502, 333] width 659 height 16
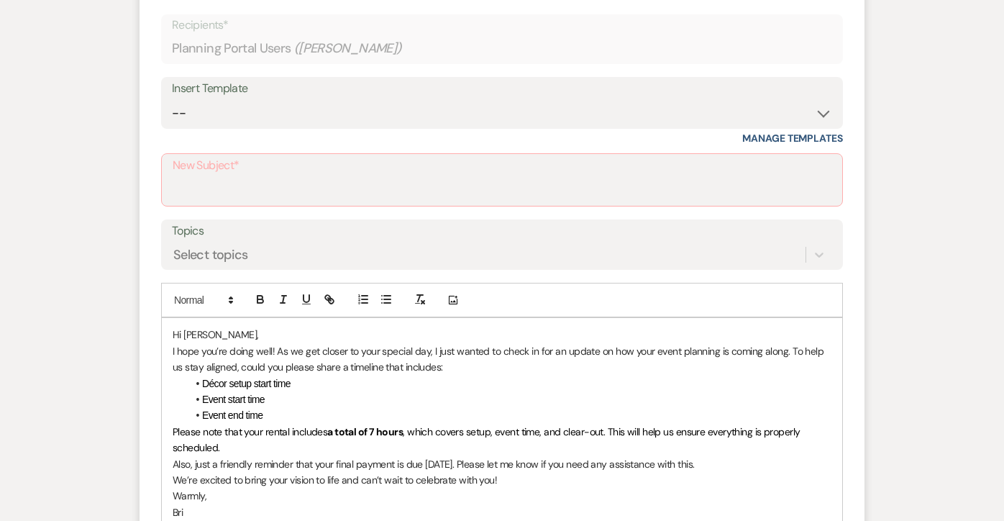
click at [216, 337] on p "Hi [PERSON_NAME]," at bounding box center [502, 335] width 659 height 16
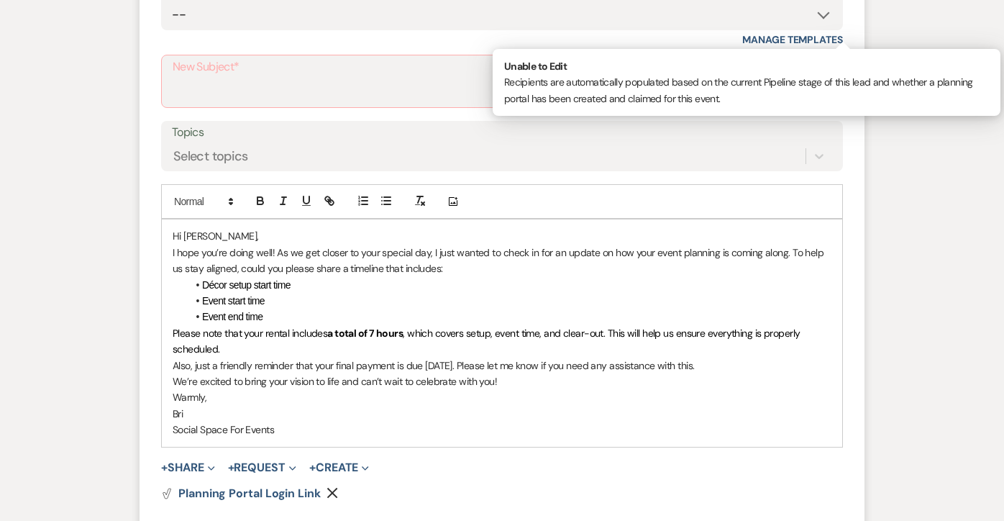
scroll to position [588, 0]
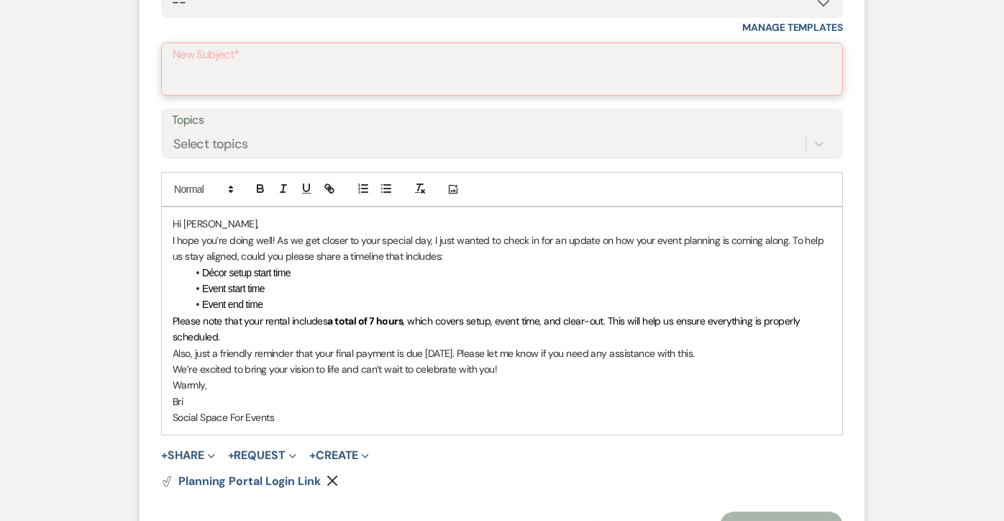
click at [191, 71] on input "New Subject*" at bounding box center [502, 79] width 659 height 28
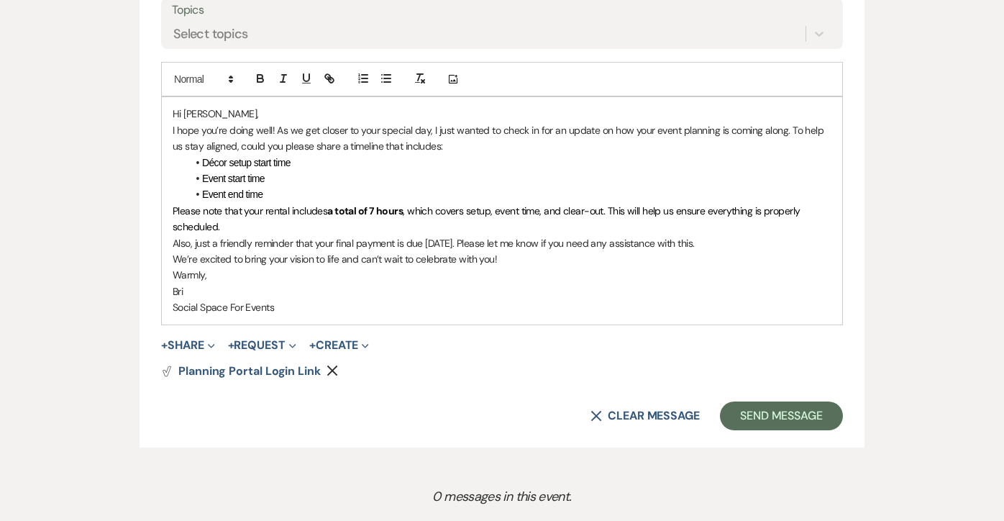
scroll to position [697, 0]
type input "Event Planning"
click at [460, 239] on p "Also, just a friendly reminder that your final payment is due [DATE]. Please le…" at bounding box center [502, 243] width 659 height 16
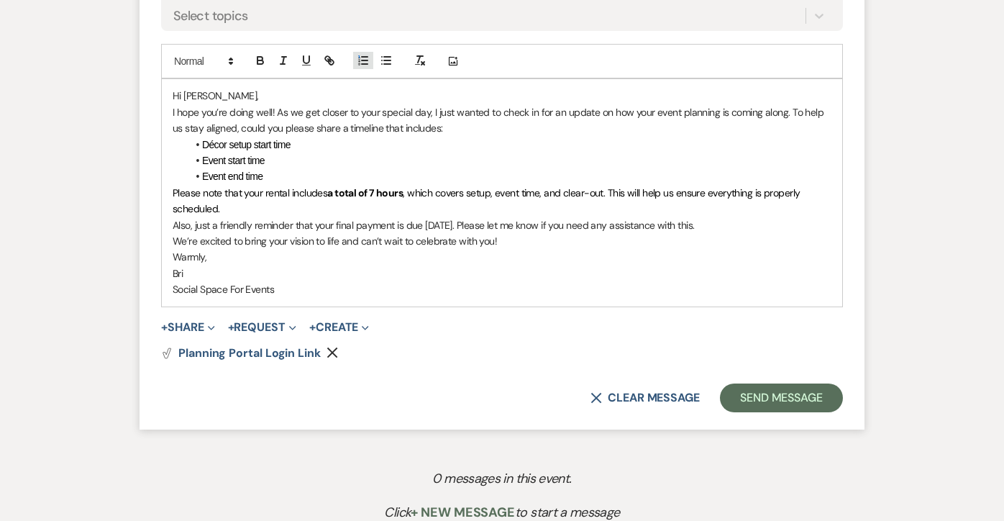
scroll to position [759, 0]
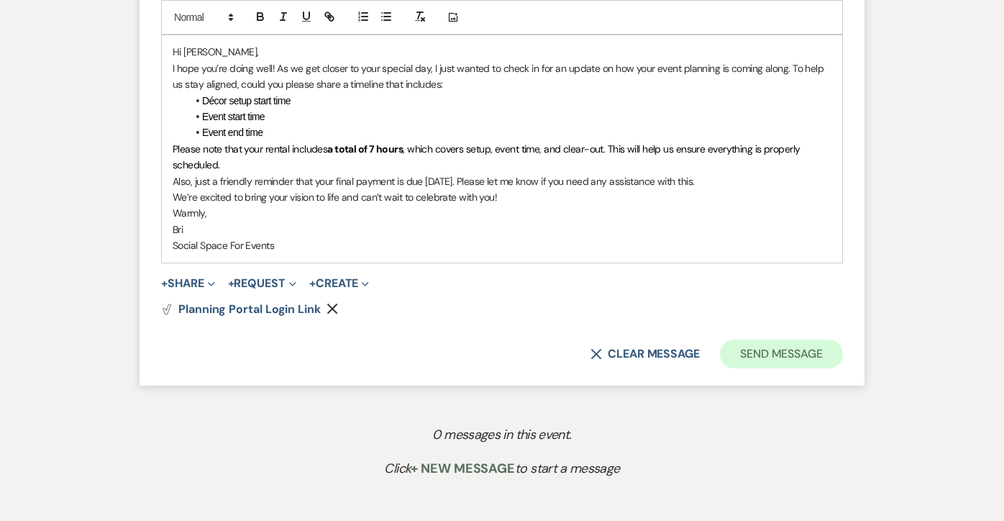
click at [757, 344] on button "Send Message" at bounding box center [781, 353] width 123 height 29
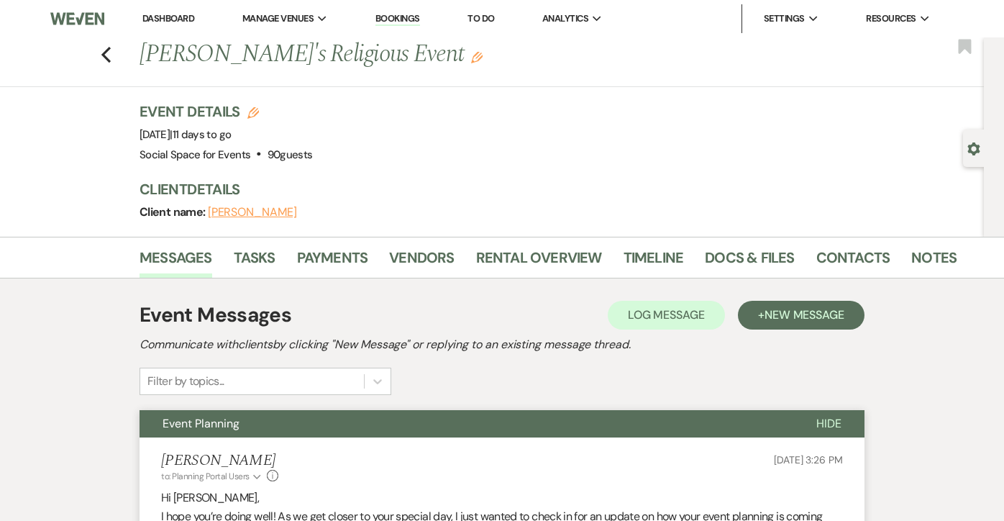
scroll to position [0, 0]
click at [106, 56] on use "button" at bounding box center [105, 55] width 9 height 16
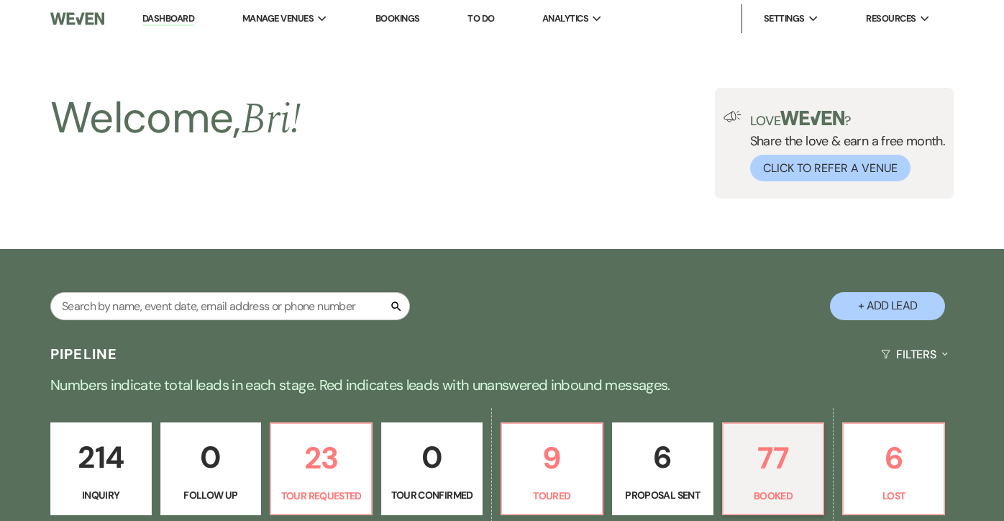
scroll to position [908, 0]
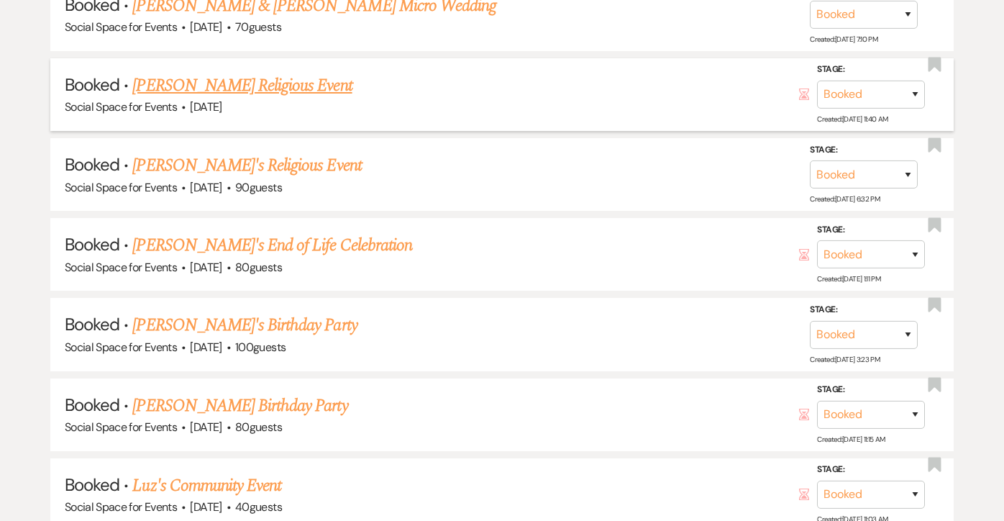
click at [275, 80] on link "[PERSON_NAME] Religious Event" at bounding box center [241, 86] width 219 height 26
select select "12"
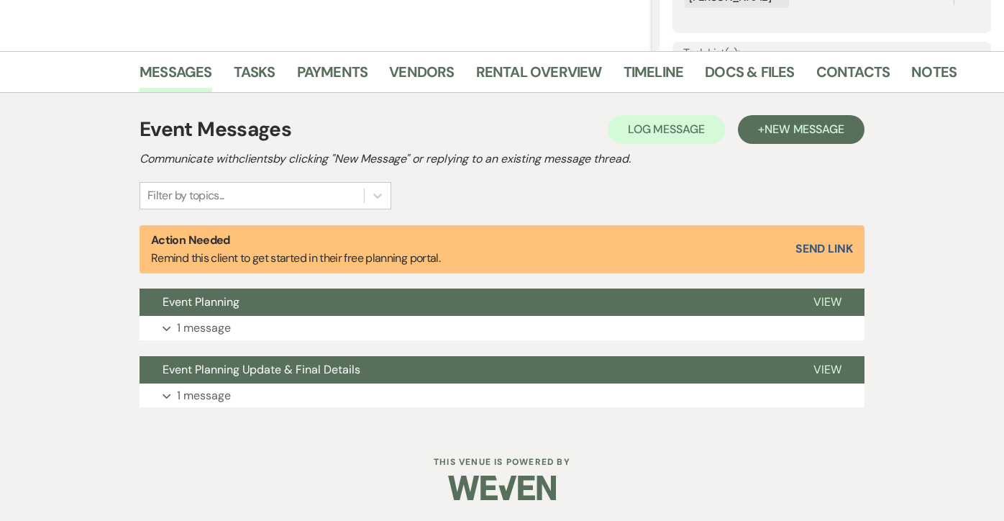
scroll to position [309, 0]
